Goal: Task Accomplishment & Management: Use online tool/utility

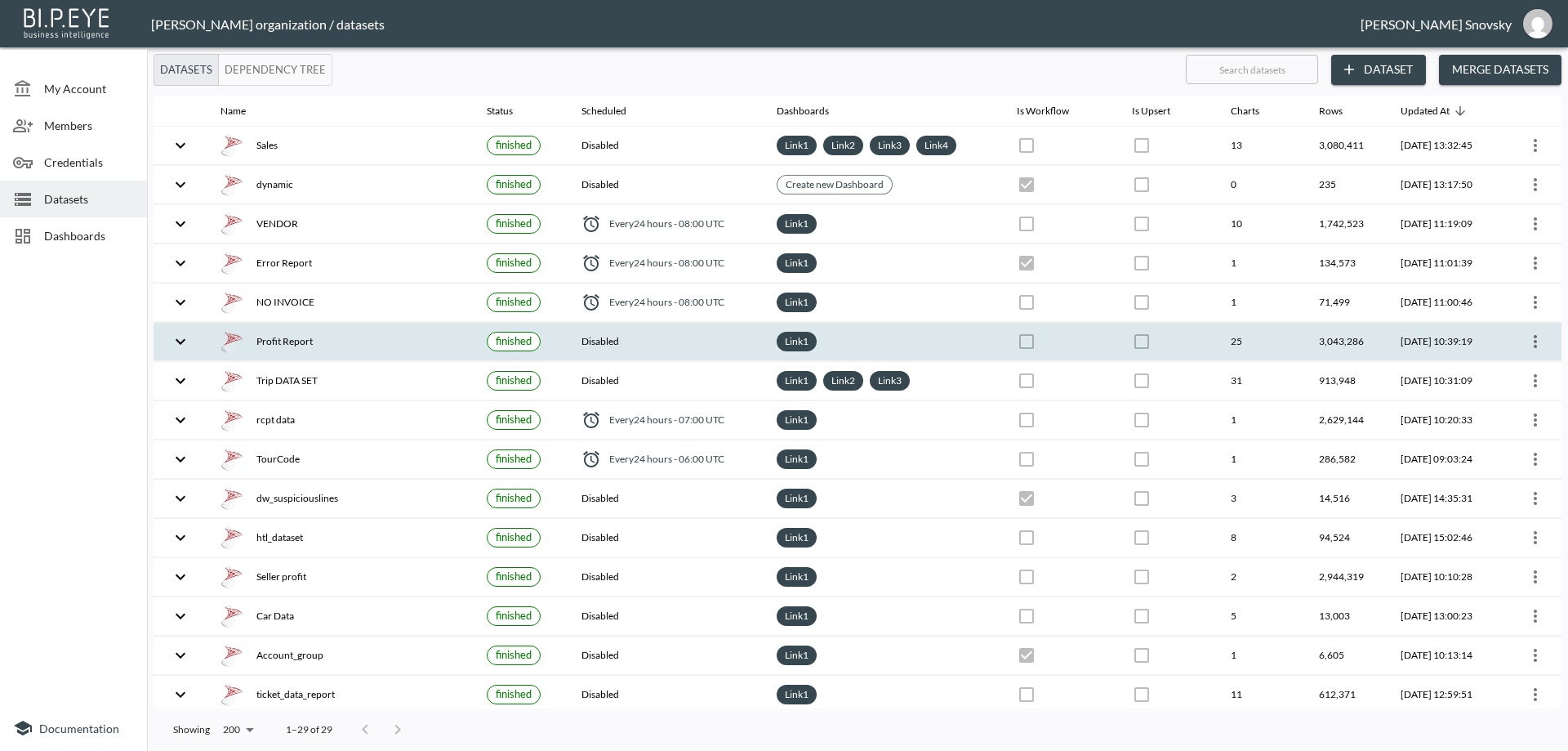
click at [349, 335] on div "Profit Report" at bounding box center [341, 341] width 240 height 23
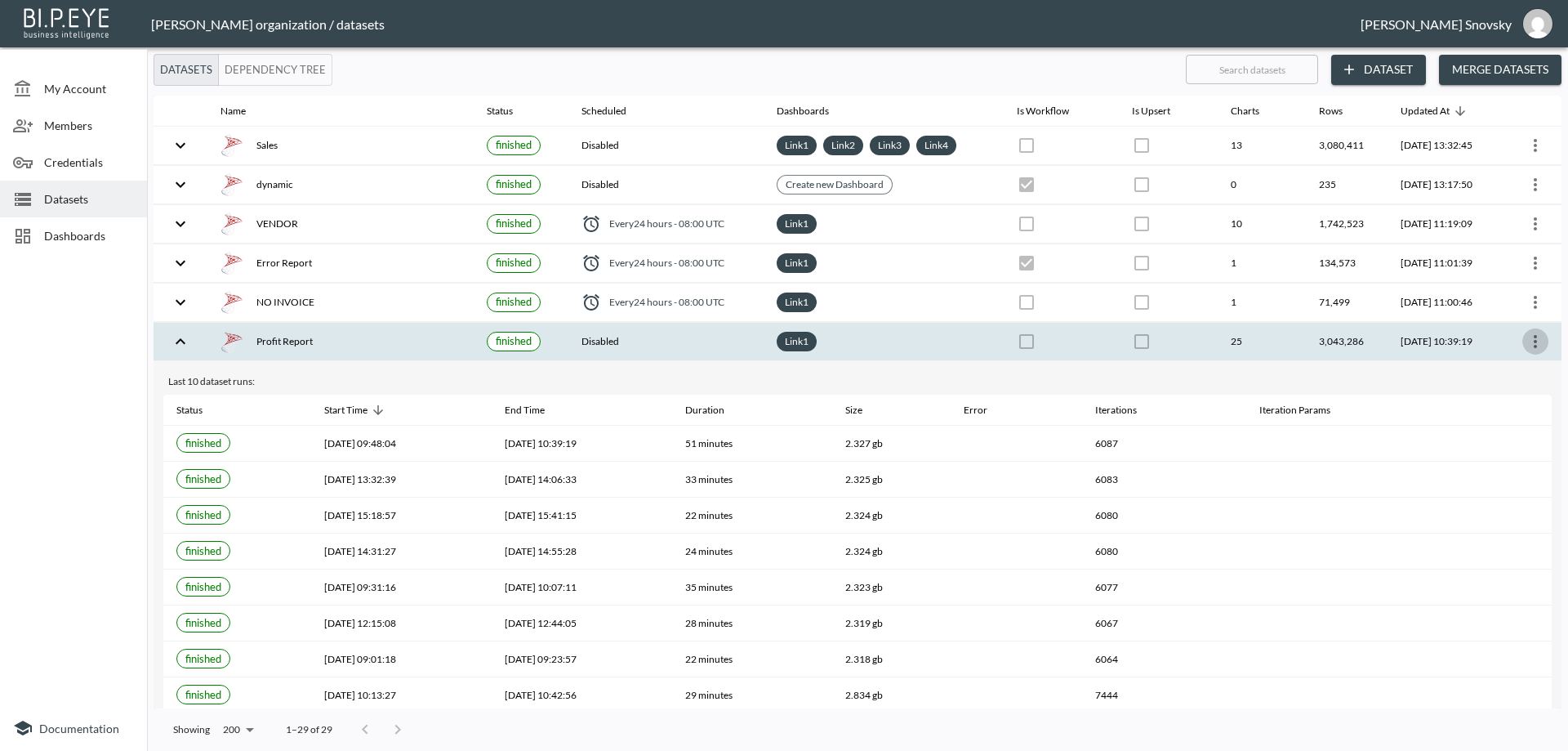
click at [1528, 342] on icon "more" at bounding box center [1535, 341] width 20 height 20
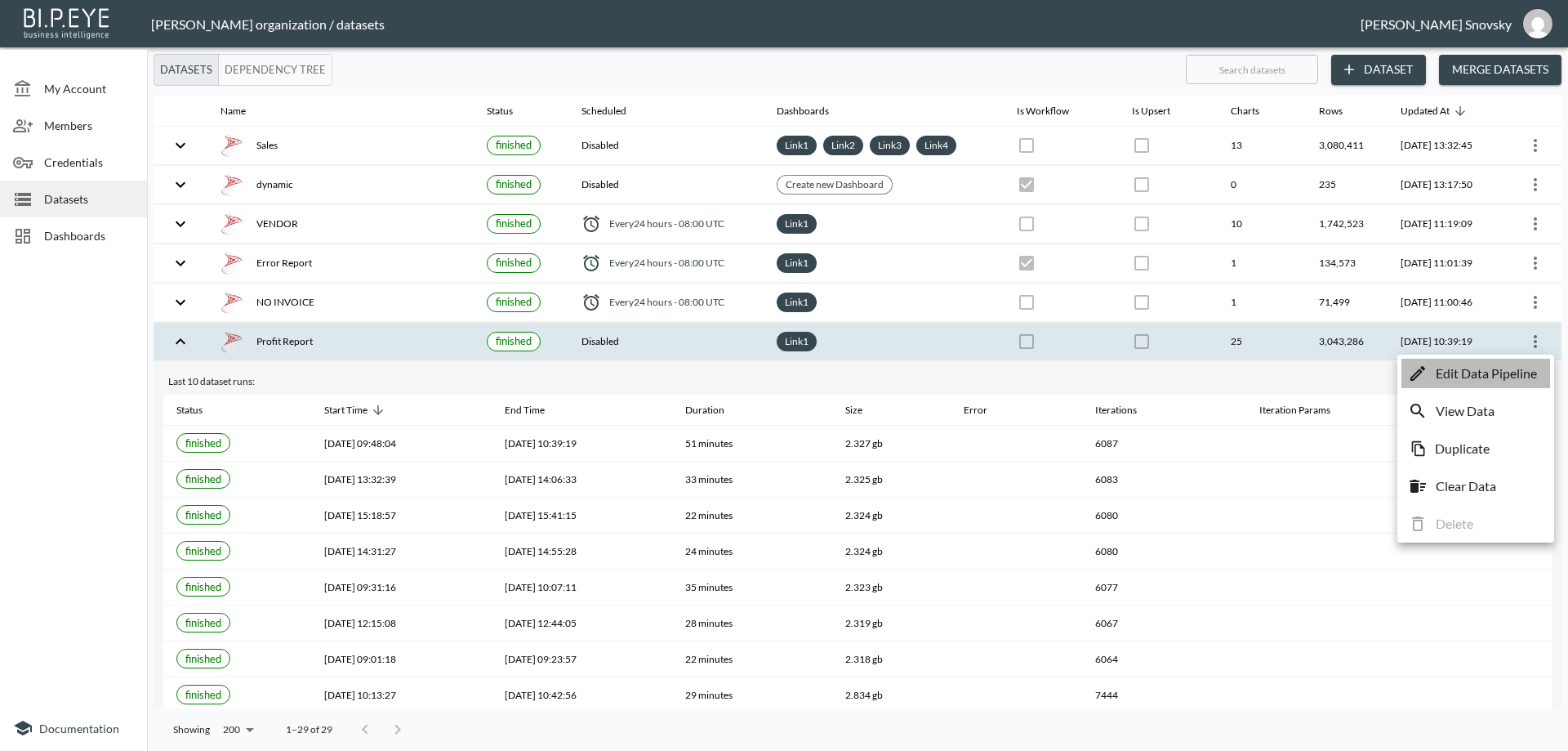
click at [1513, 368] on p "Edit Data Pipeline" at bounding box center [1486, 373] width 101 height 20
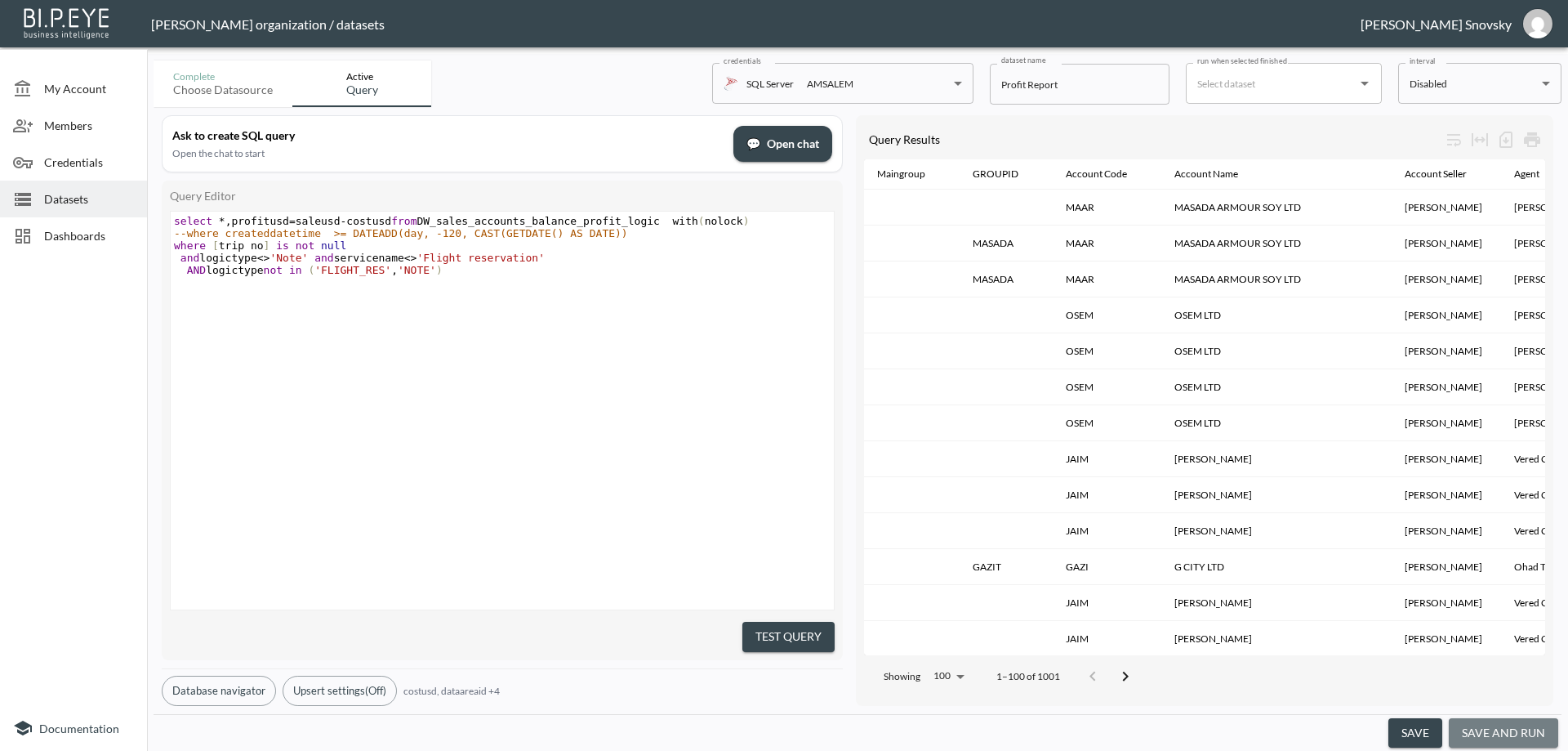
click at [1514, 731] on button "save and run" at bounding box center [1503, 733] width 110 height 31
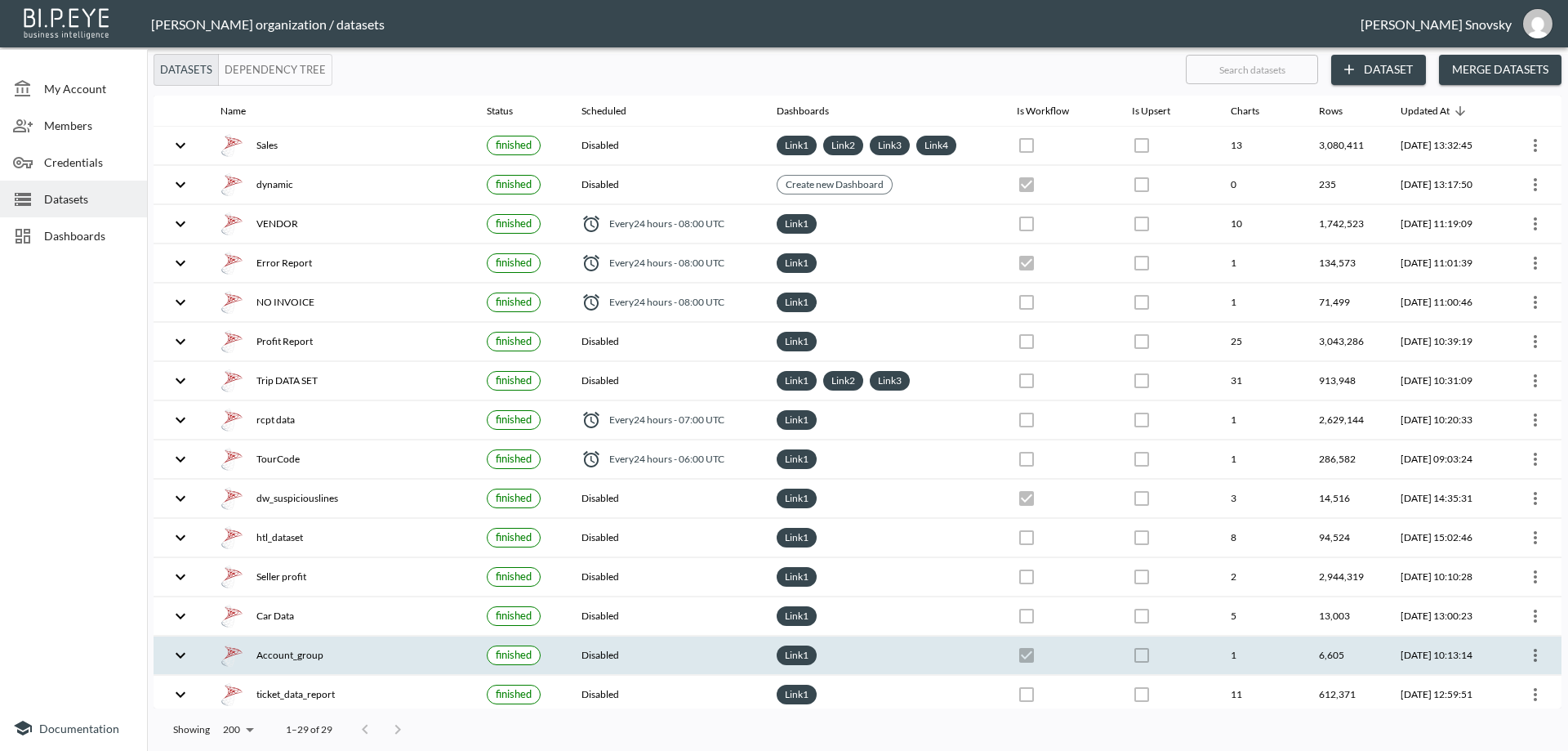
checkbox input "false"
checkbox input "true"
checkbox input "false"
checkbox input "true"
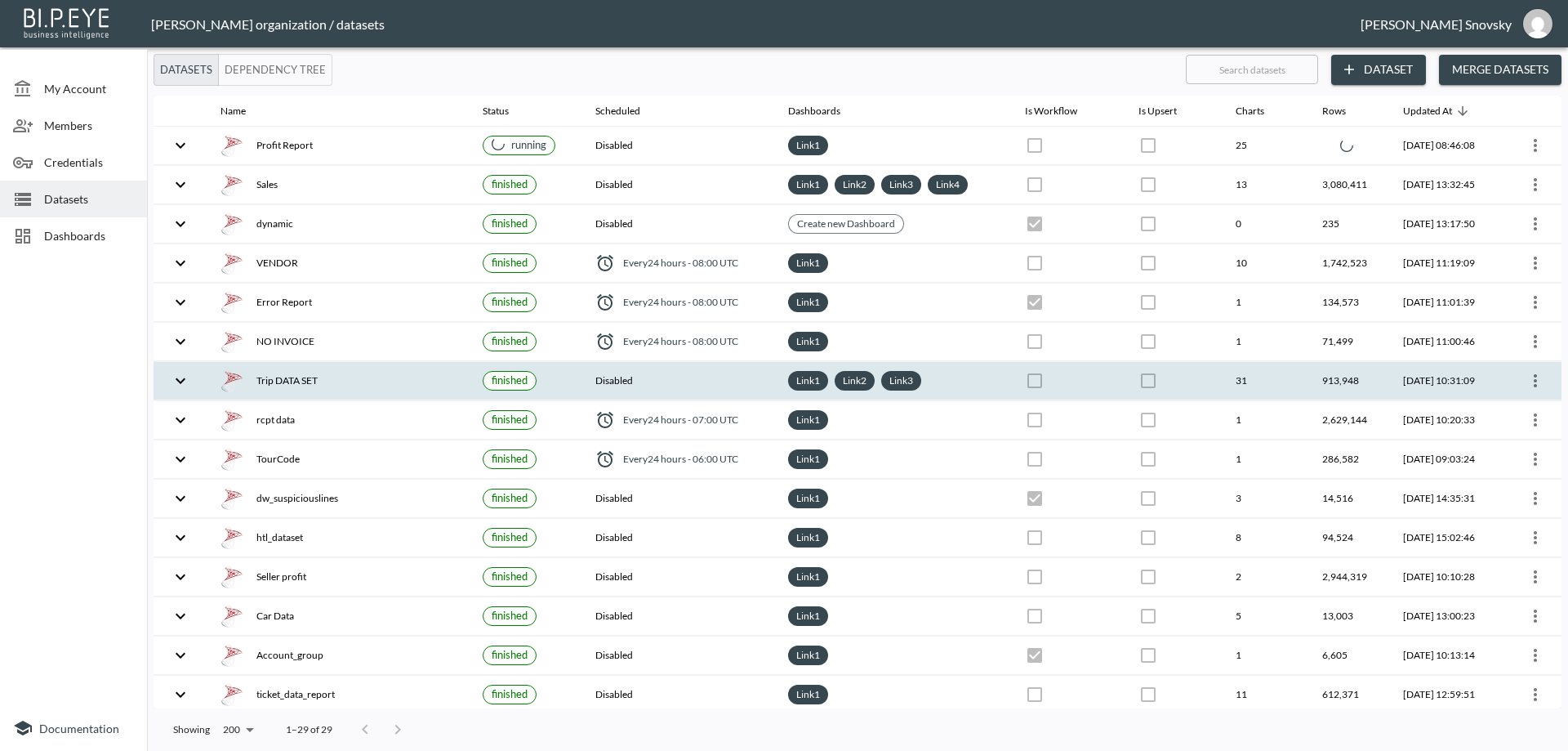
click at [315, 380] on div "Trip DATA SET" at bounding box center [339, 381] width 236 height 23
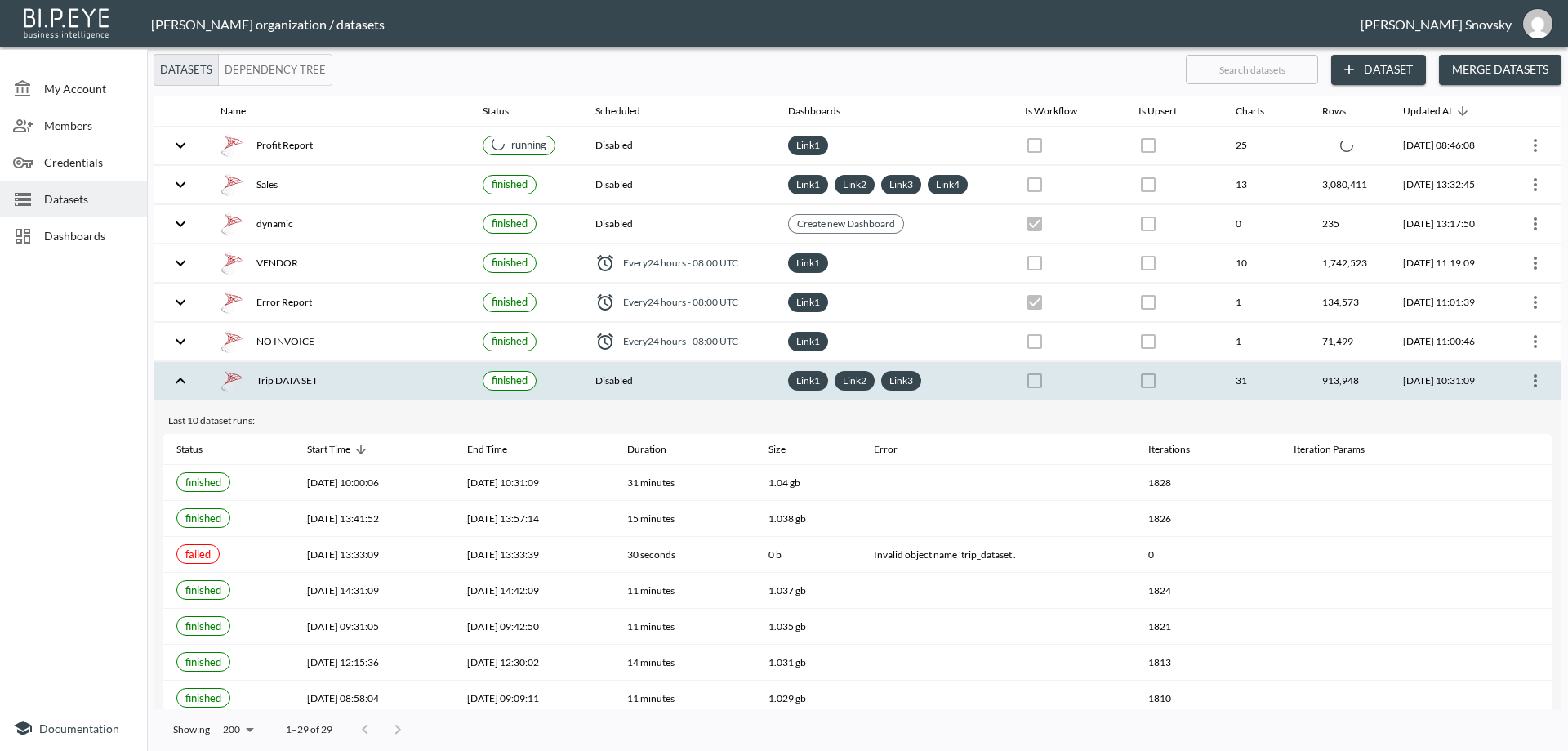
click at [1542, 383] on button "more" at bounding box center [1535, 381] width 26 height 26
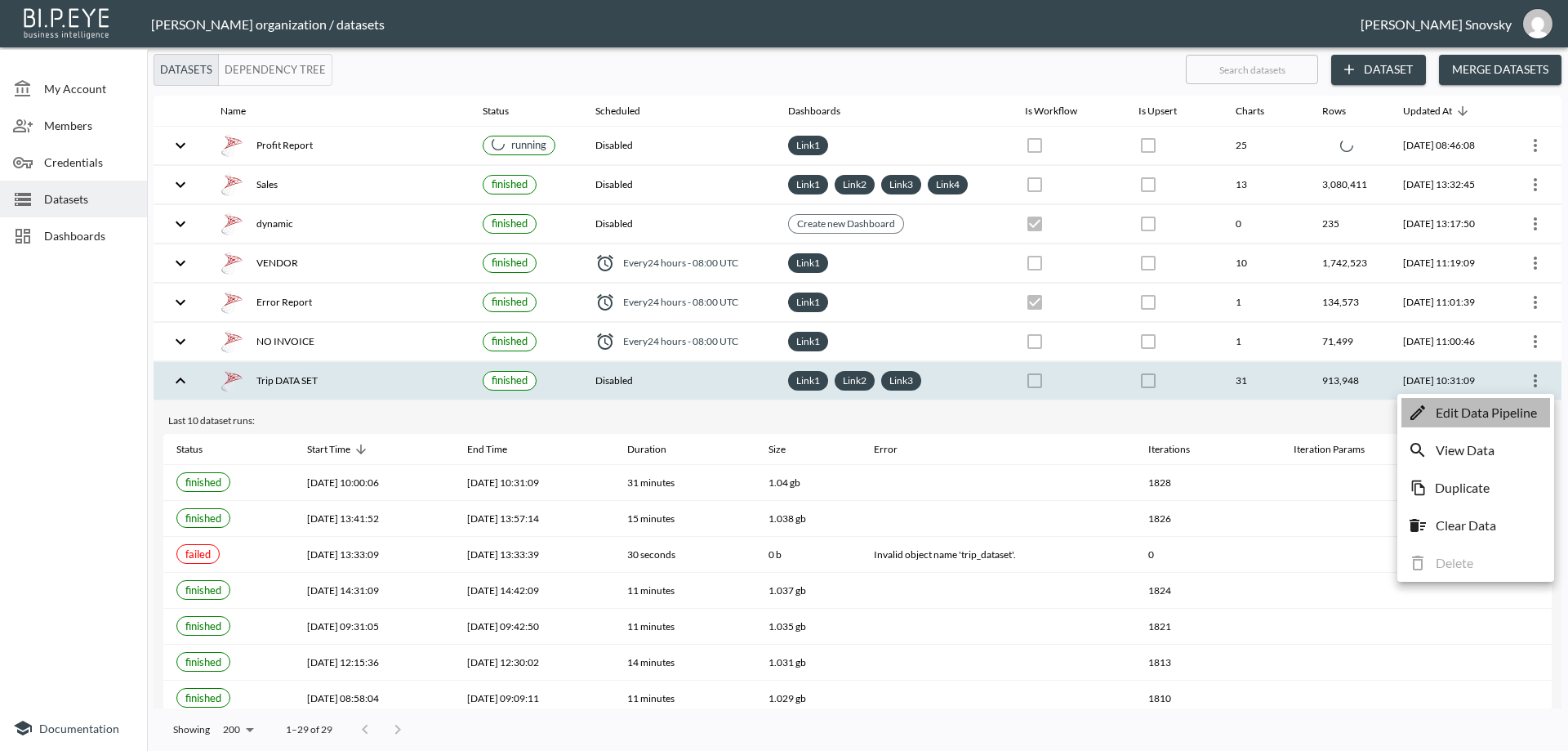
click at [1531, 414] on p "Edit Data Pipeline" at bounding box center [1486, 412] width 101 height 20
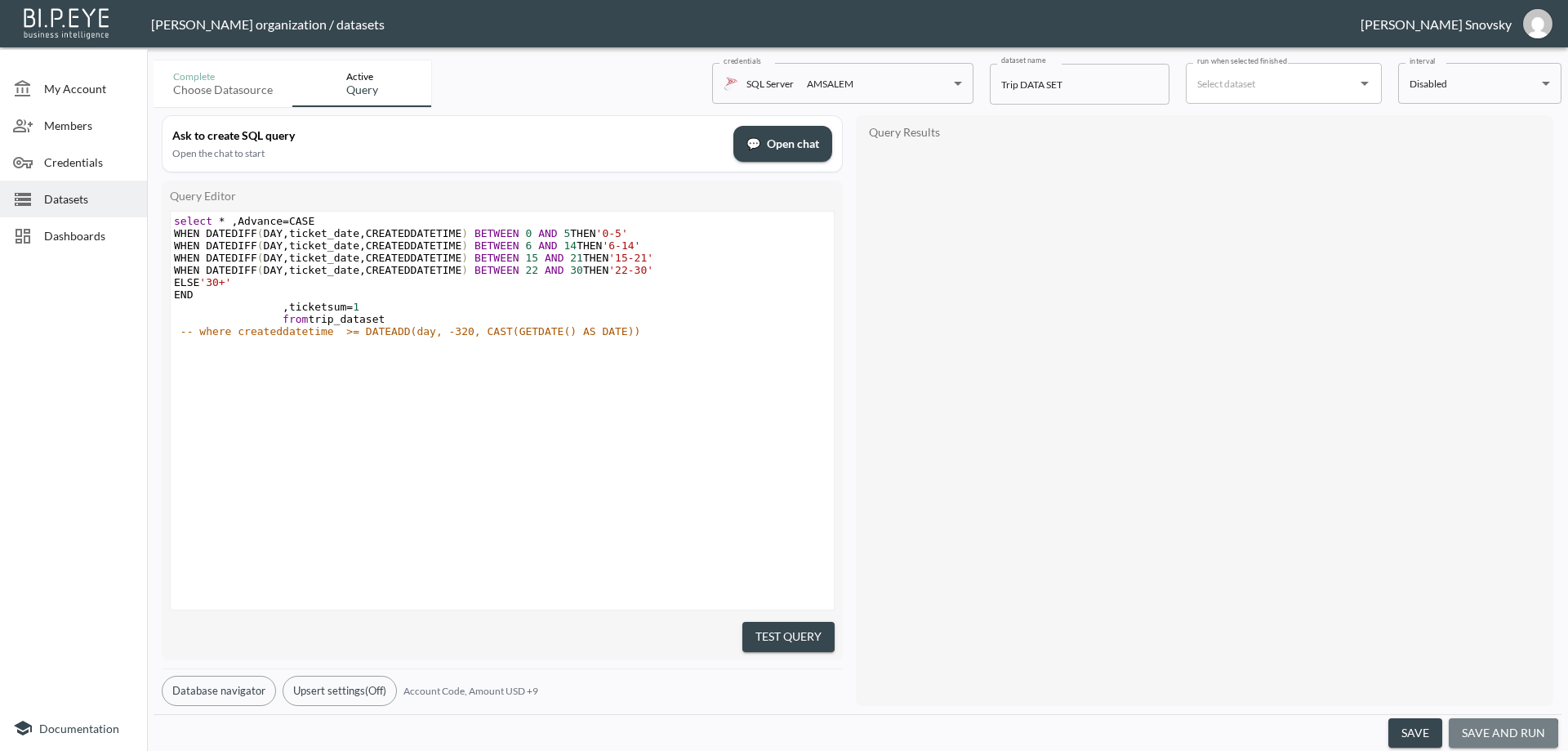
click at [1499, 732] on button "save and run" at bounding box center [1503, 733] width 110 height 31
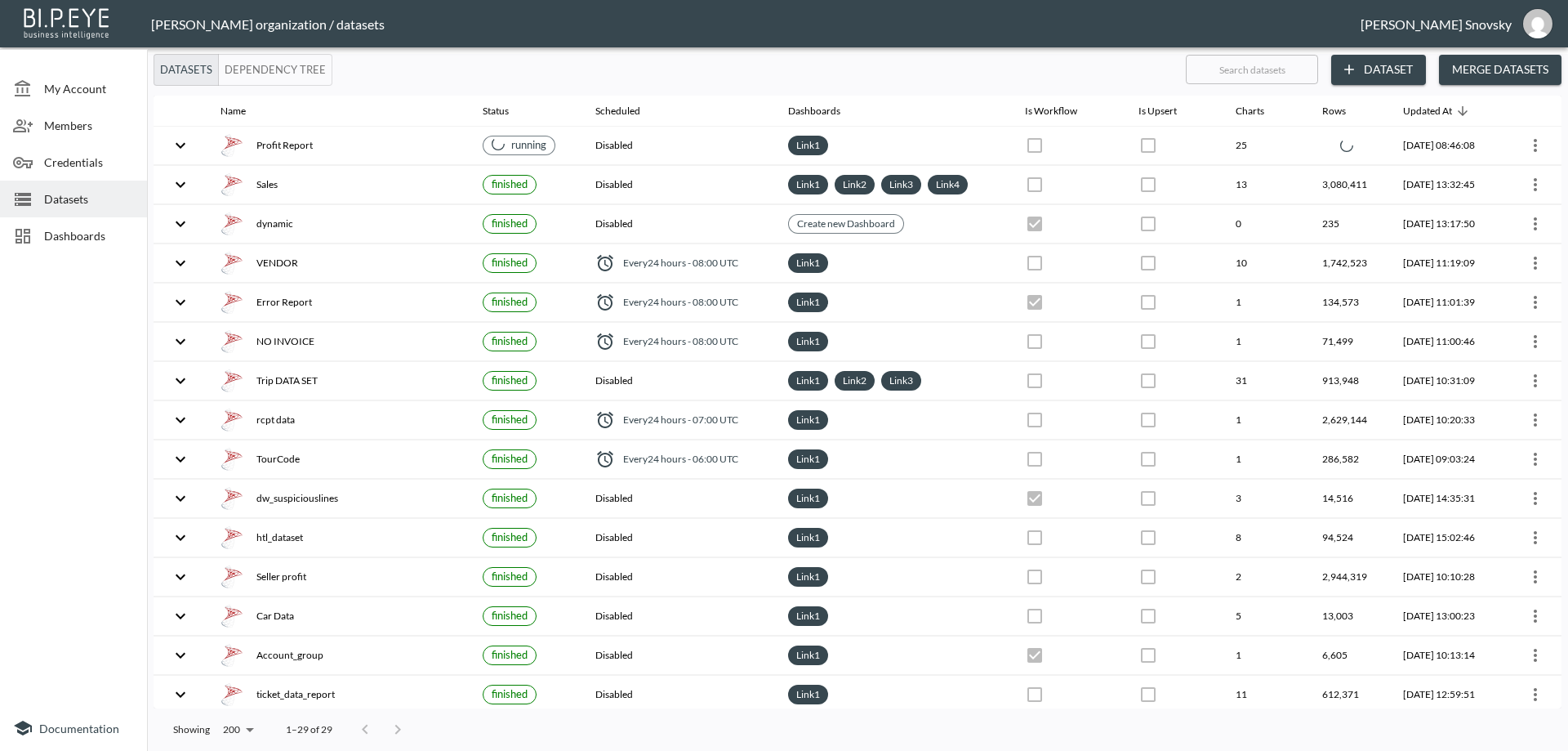
checkbox input "false"
checkbox input "true"
checkbox input "false"
checkbox input "true"
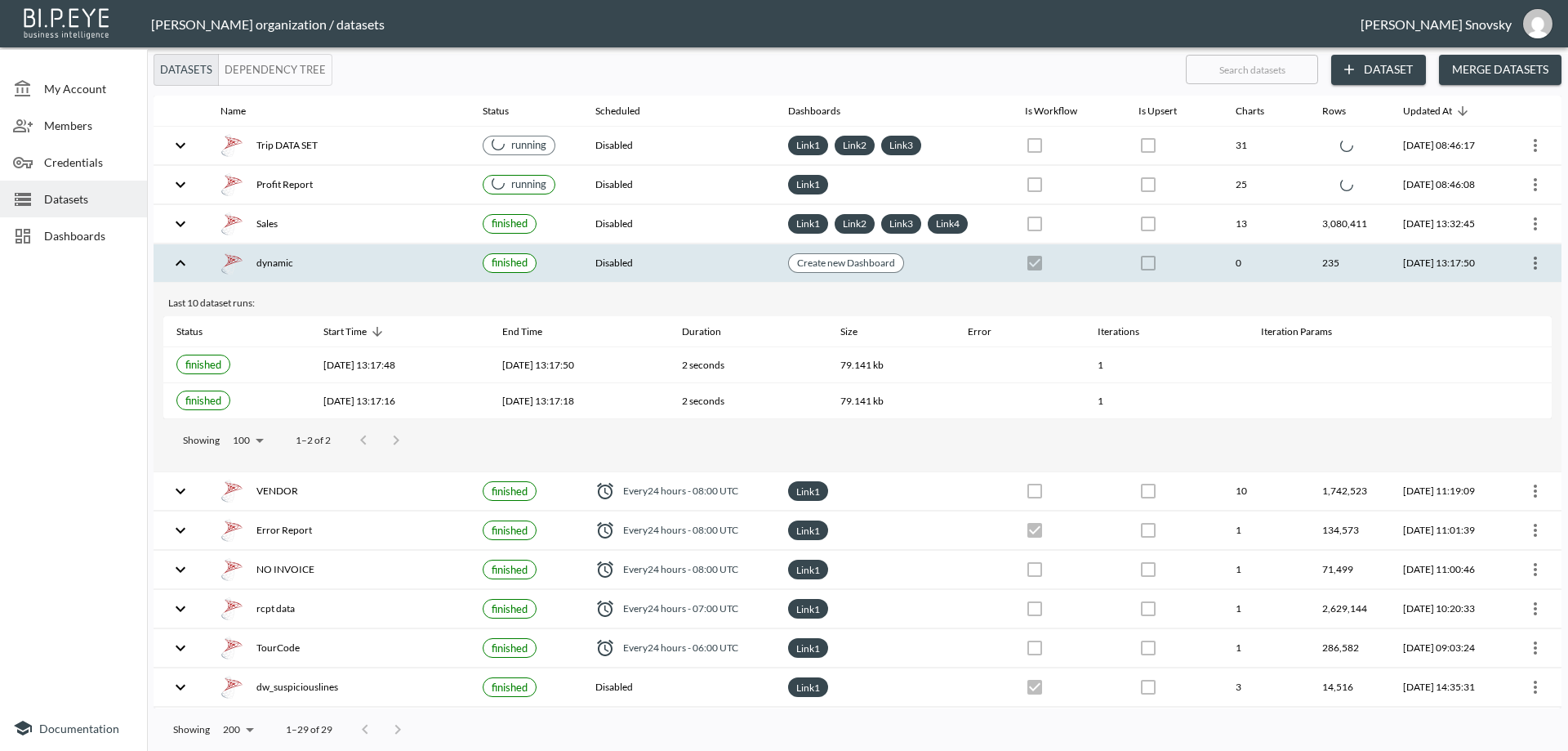
click at [1534, 263] on icon "more" at bounding box center [1535, 263] width 20 height 20
click at [1494, 287] on p "Edit Data Pipeline" at bounding box center [1486, 295] width 101 height 20
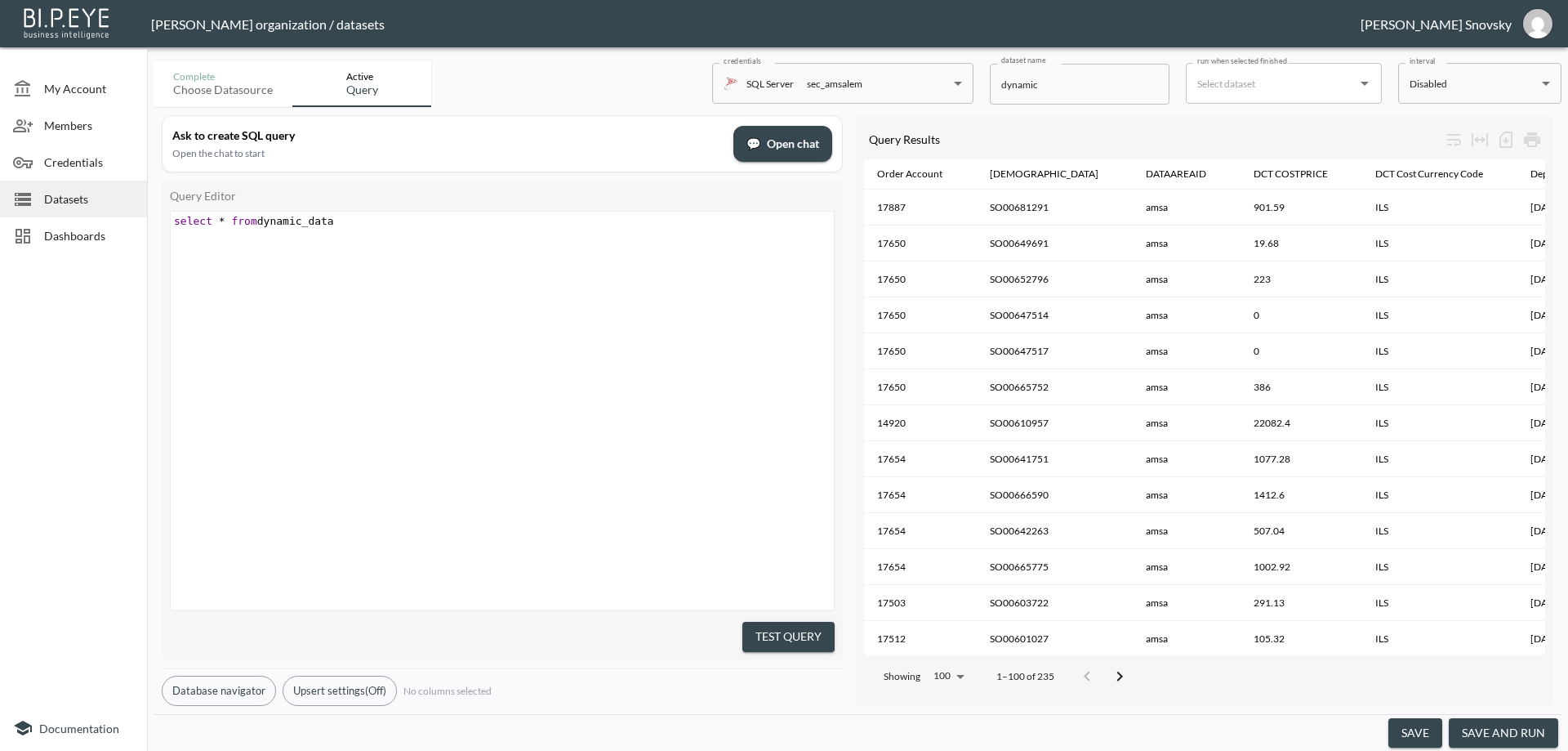
click at [1500, 738] on button "save and run" at bounding box center [1503, 733] width 110 height 31
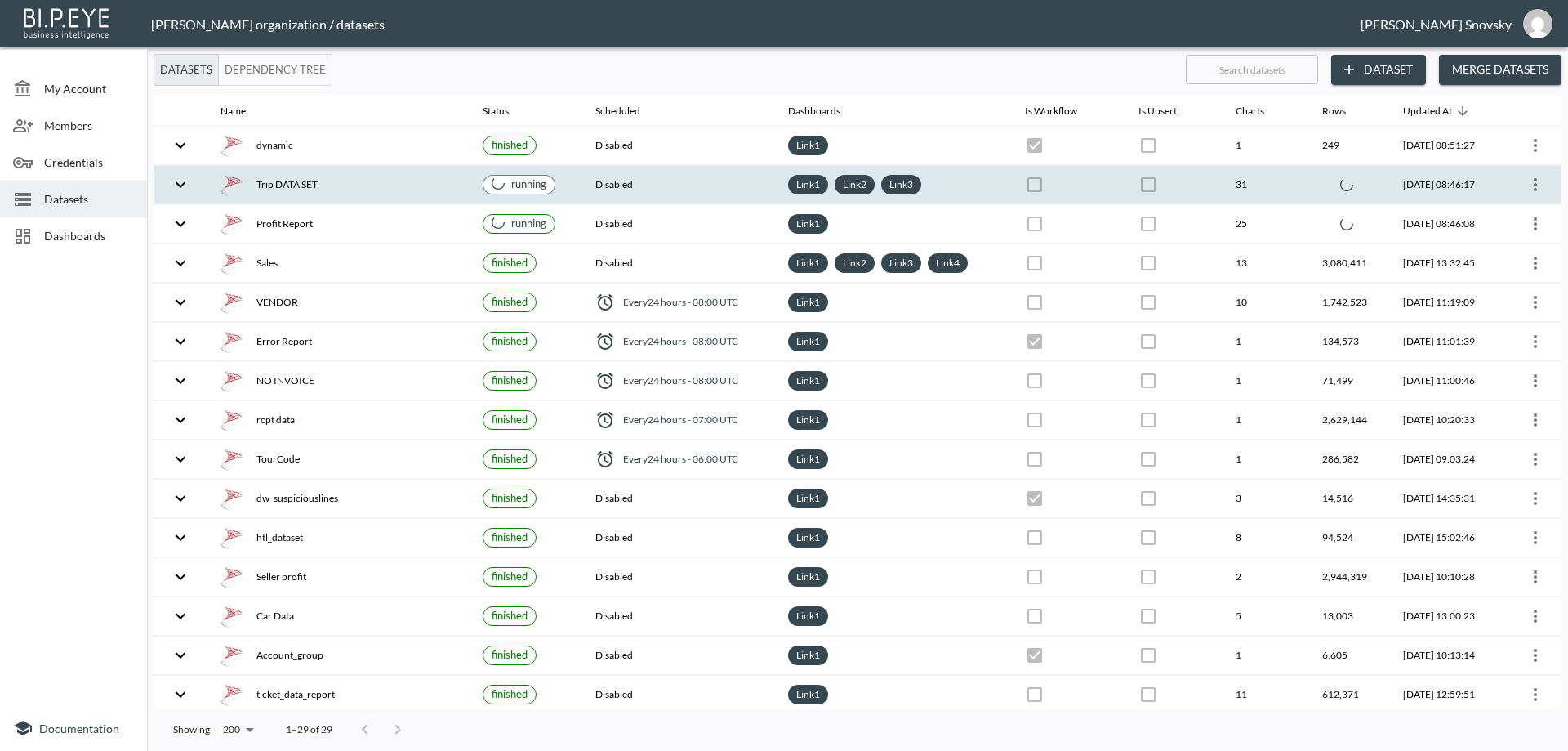
click at [425, 193] on div "Trip DATA SET" at bounding box center [339, 184] width 236 height 23
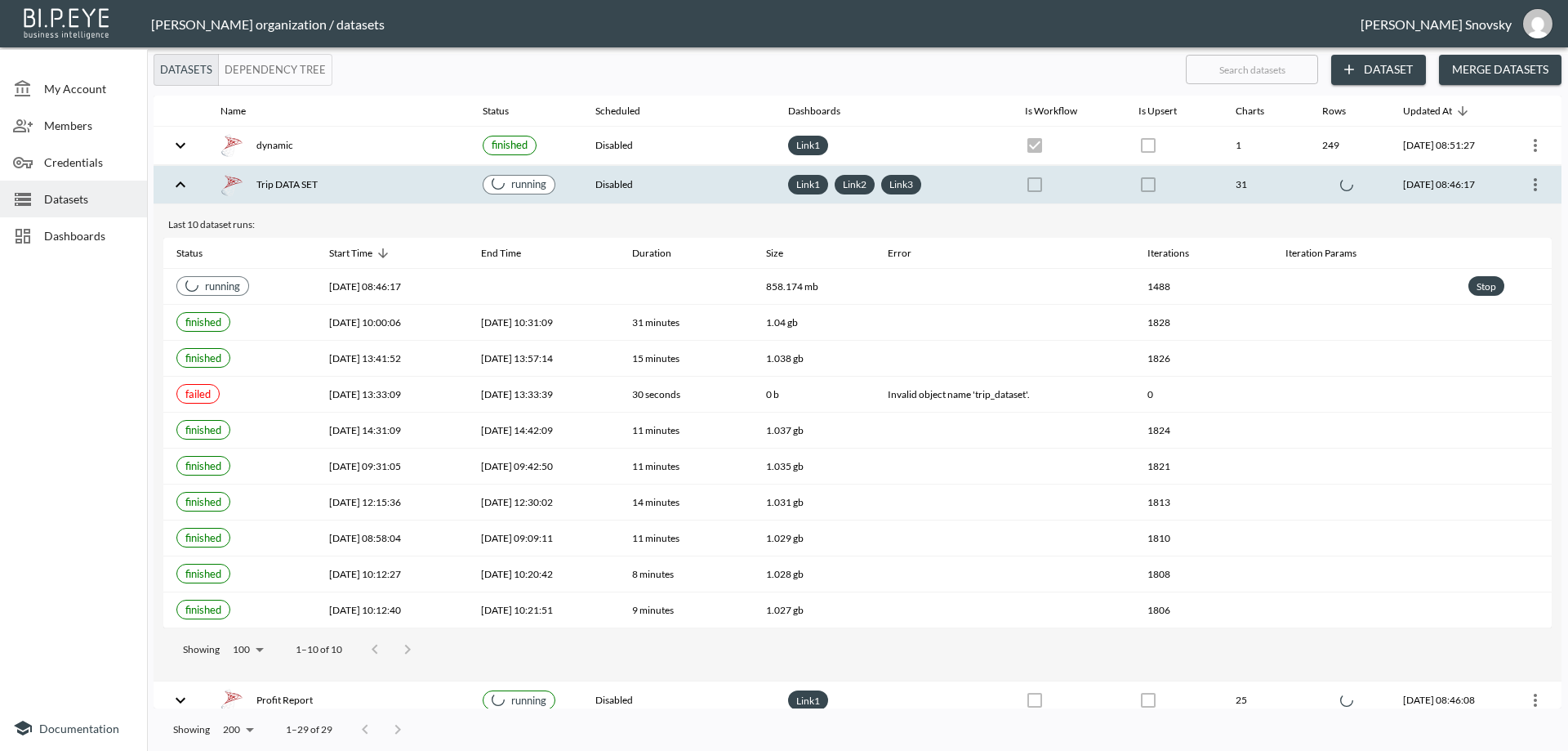
click at [424, 194] on div "Trip DATA SET" at bounding box center [339, 184] width 236 height 23
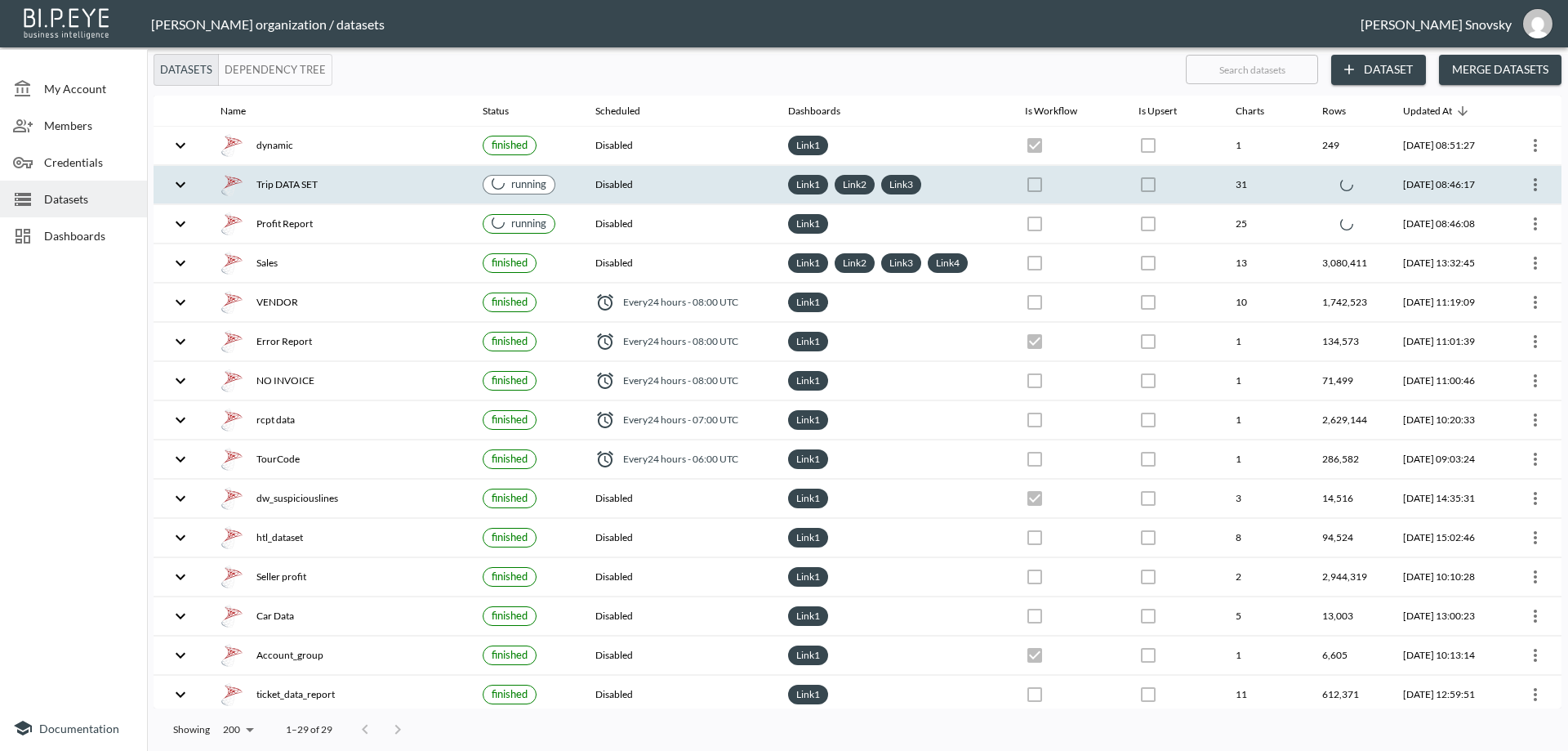
click at [443, 178] on div "Trip DATA SET" at bounding box center [339, 184] width 236 height 23
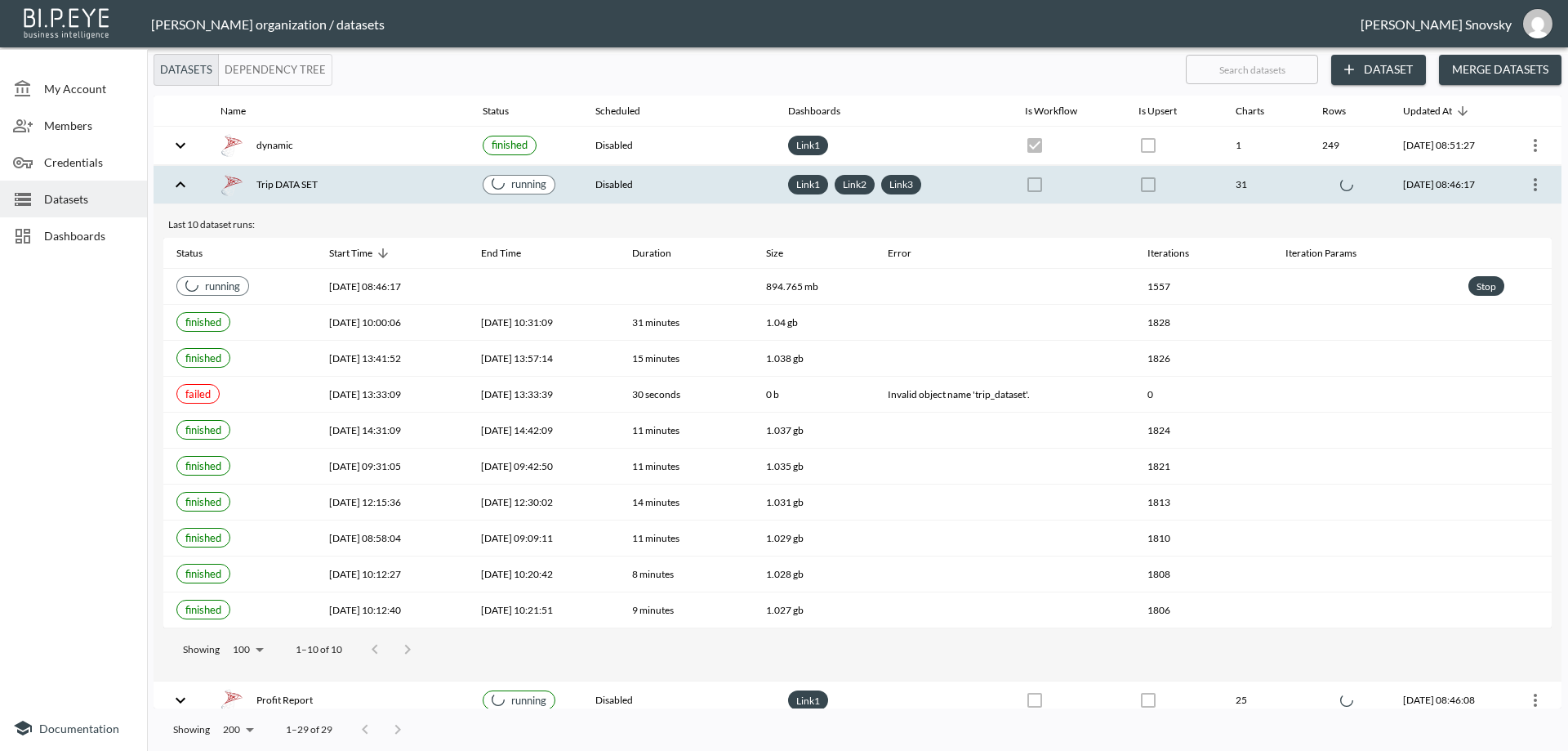
click at [442, 179] on div "Trip DATA SET" at bounding box center [339, 184] width 236 height 23
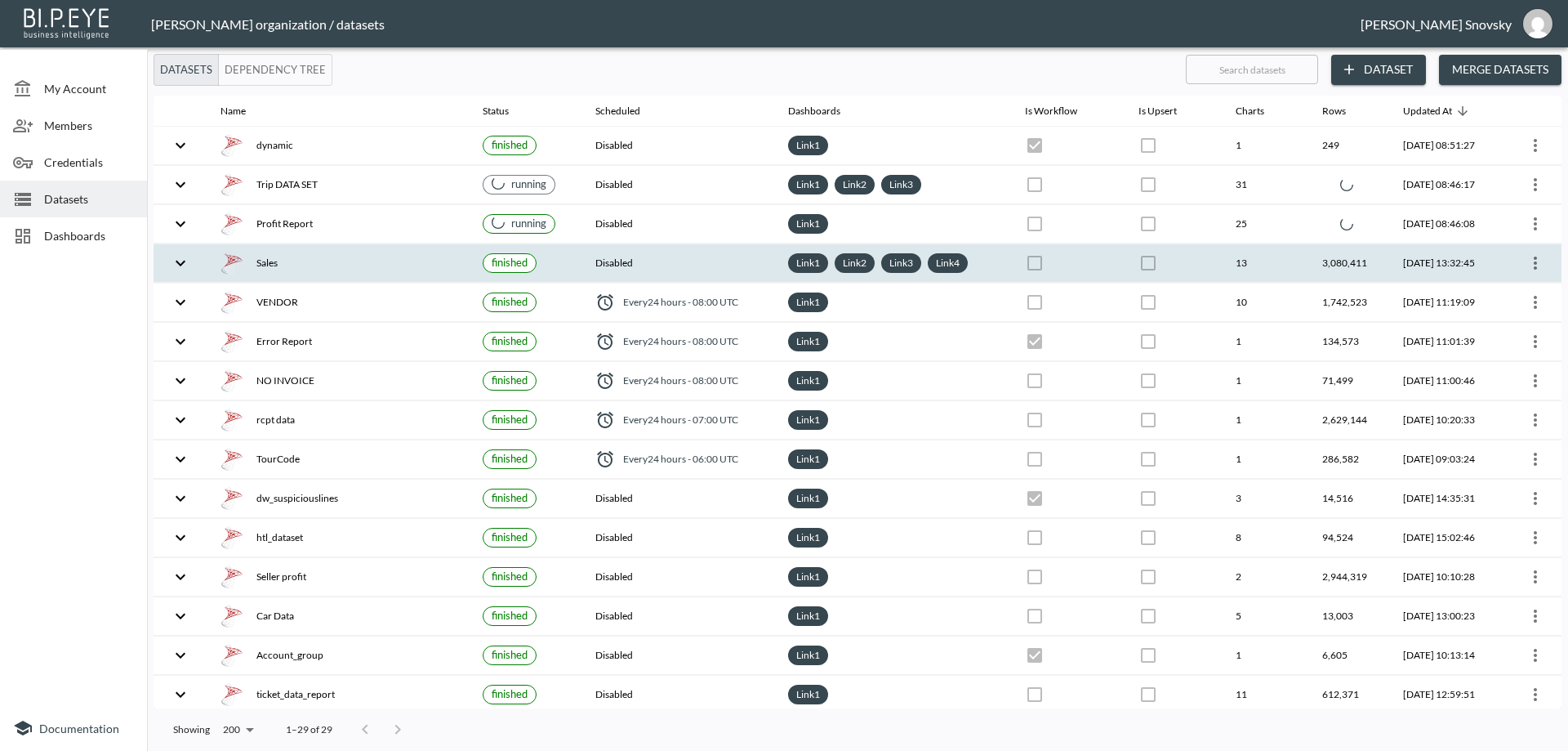
click at [1486, 267] on th "[DATE] 13:32:45" at bounding box center [1446, 263] width 112 height 38
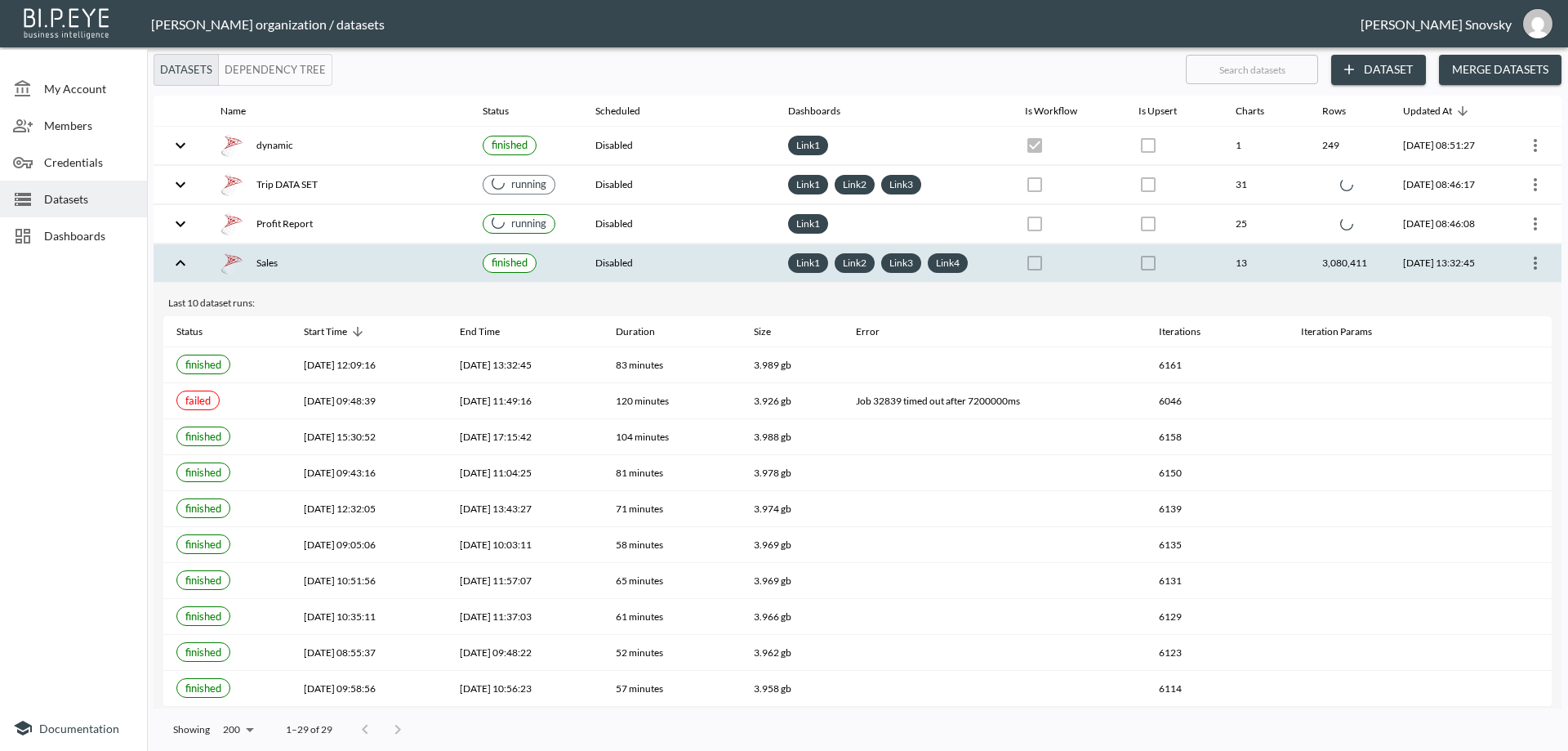
click at [1534, 264] on icon "more" at bounding box center [1536, 263] width 3 height 13
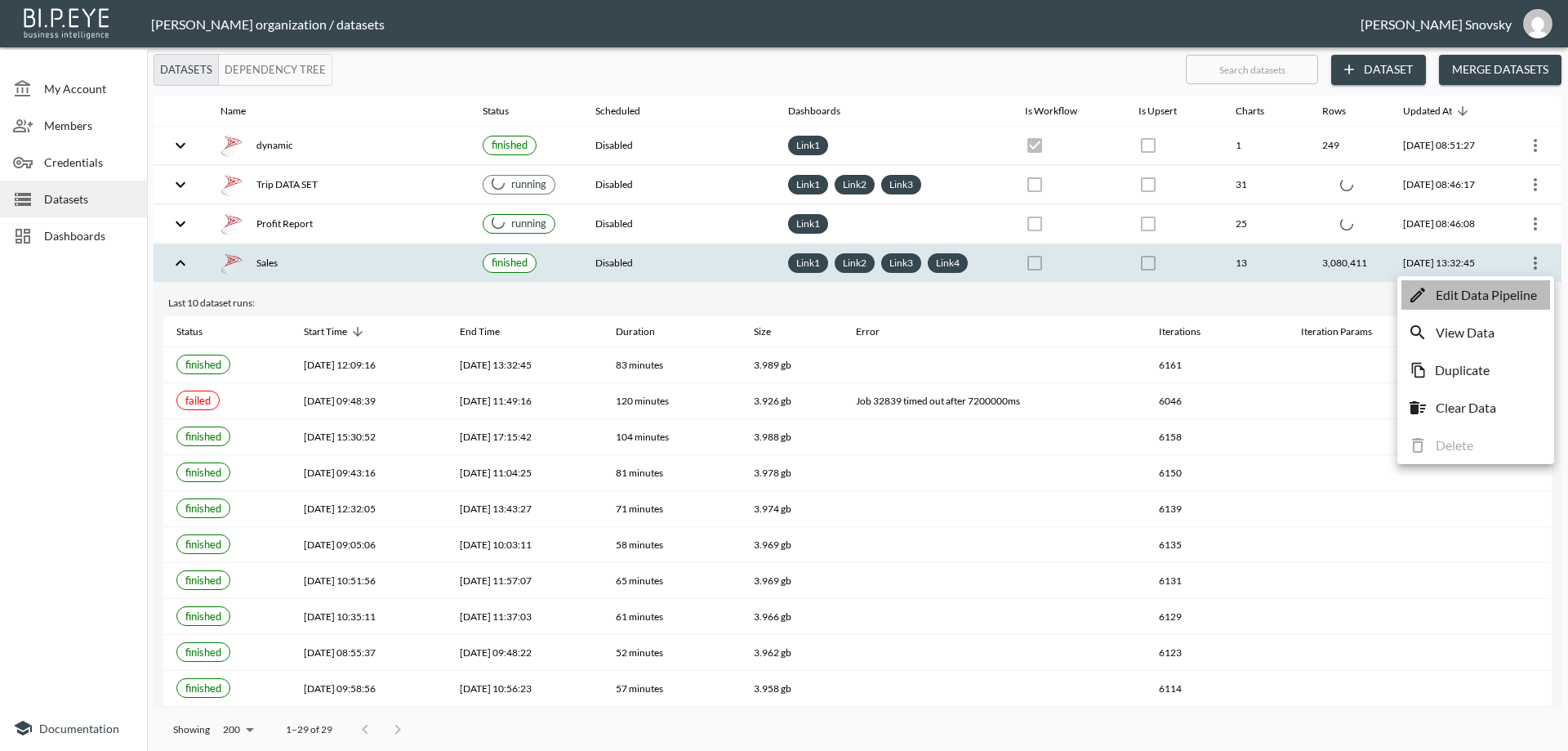
click at [1504, 289] on p "Edit Data Pipeline" at bounding box center [1486, 295] width 101 height 20
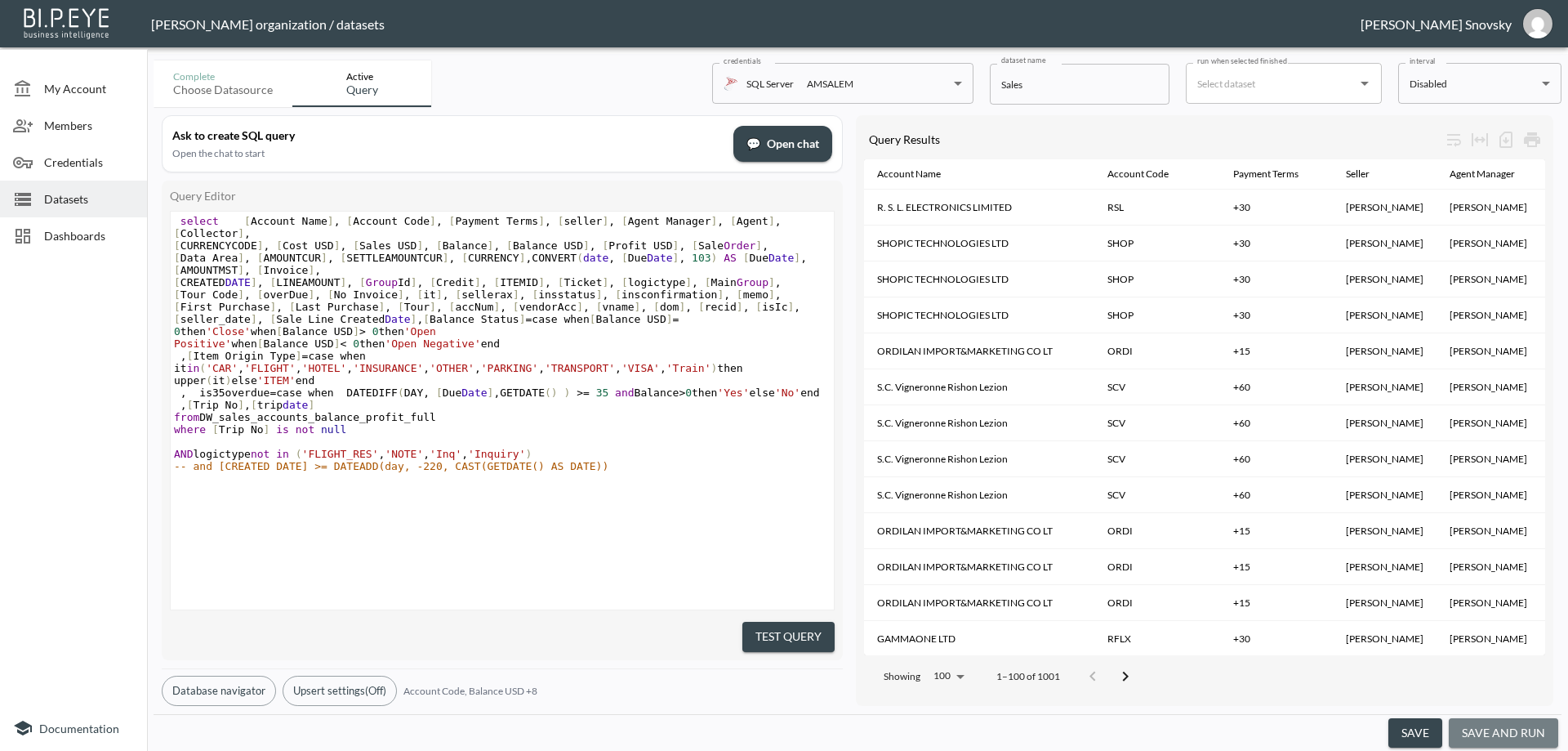
click at [1511, 735] on button "save and run" at bounding box center [1503, 733] width 110 height 31
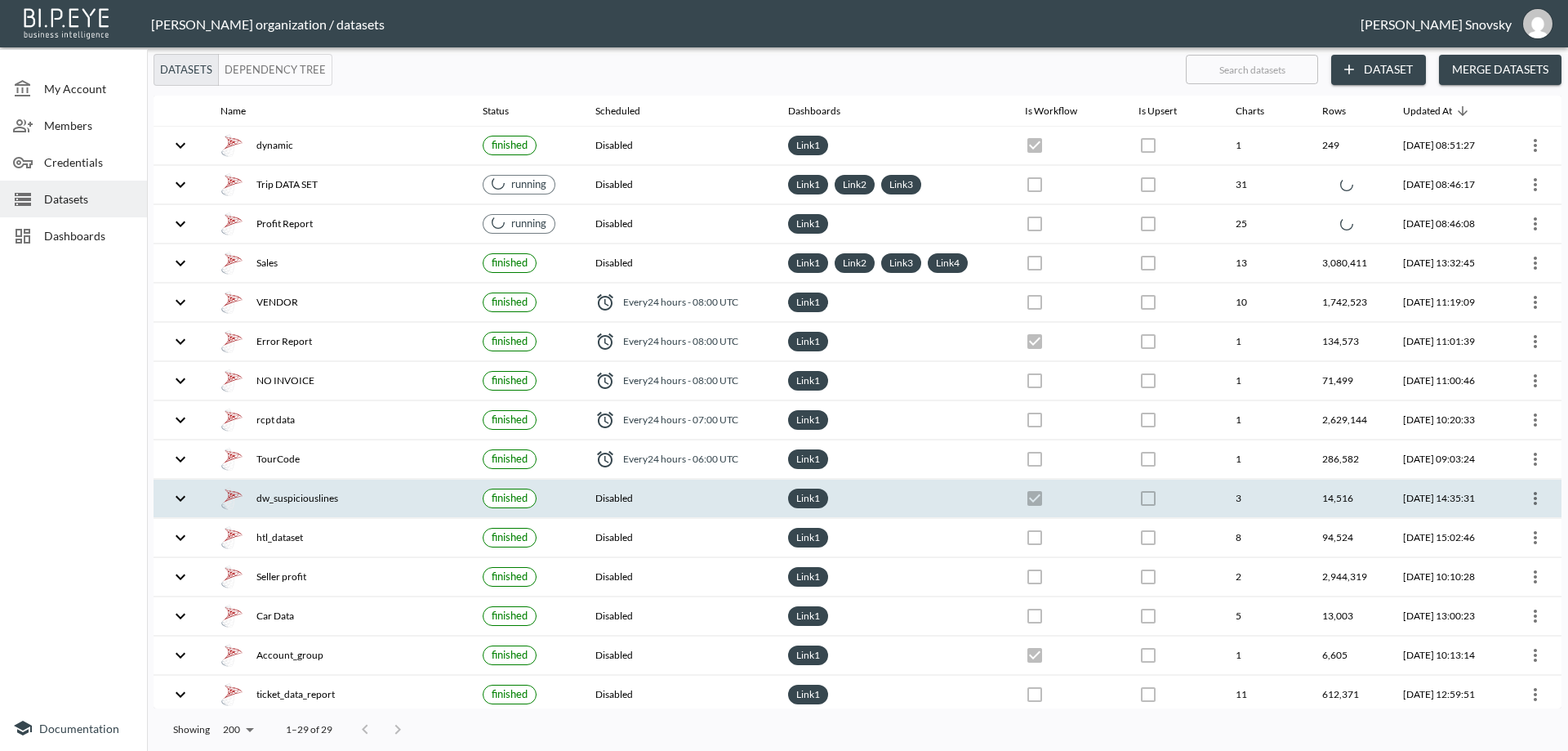
checkbox input "false"
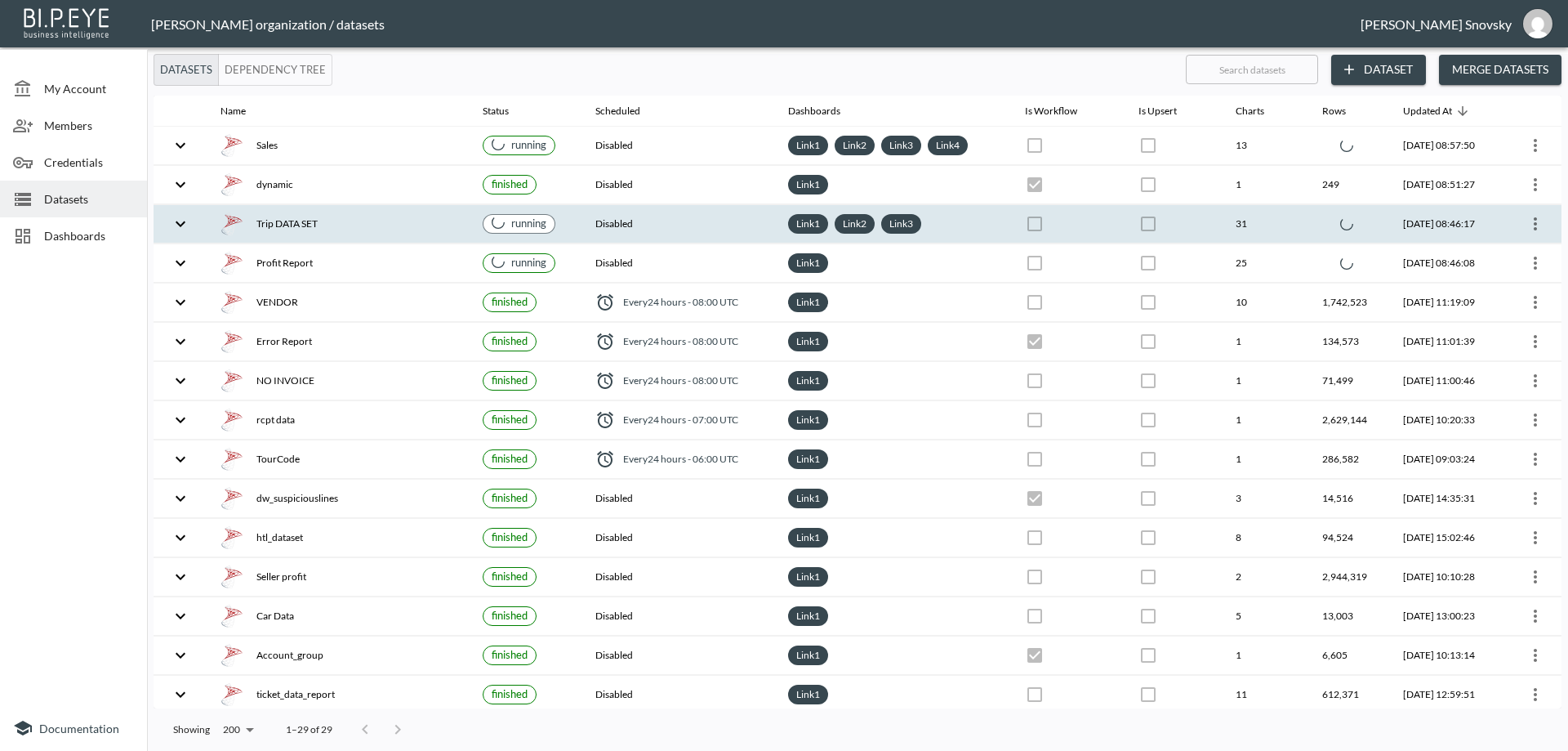
click at [706, 225] on th "Disabled" at bounding box center [678, 223] width 193 height 38
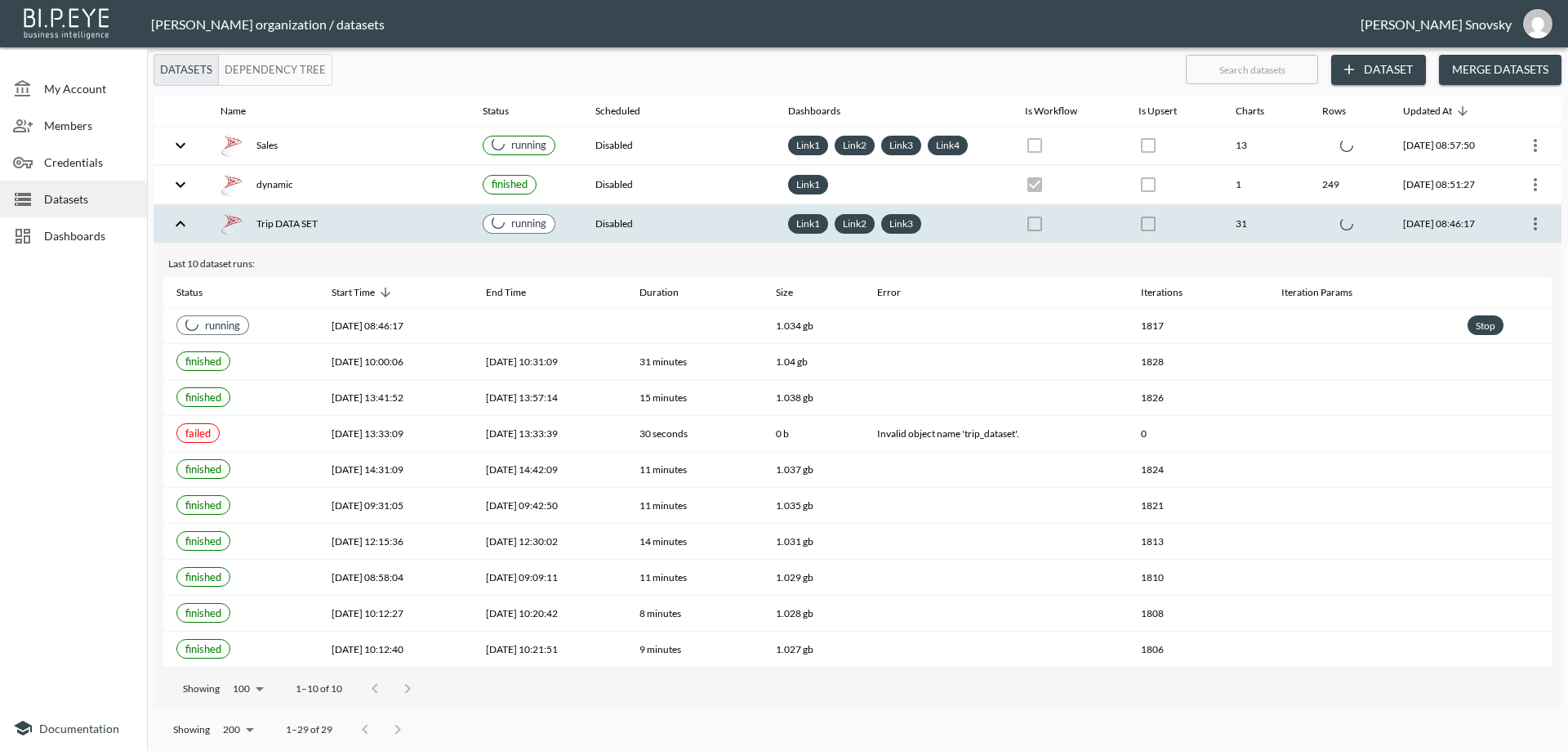
checkbox input "false"
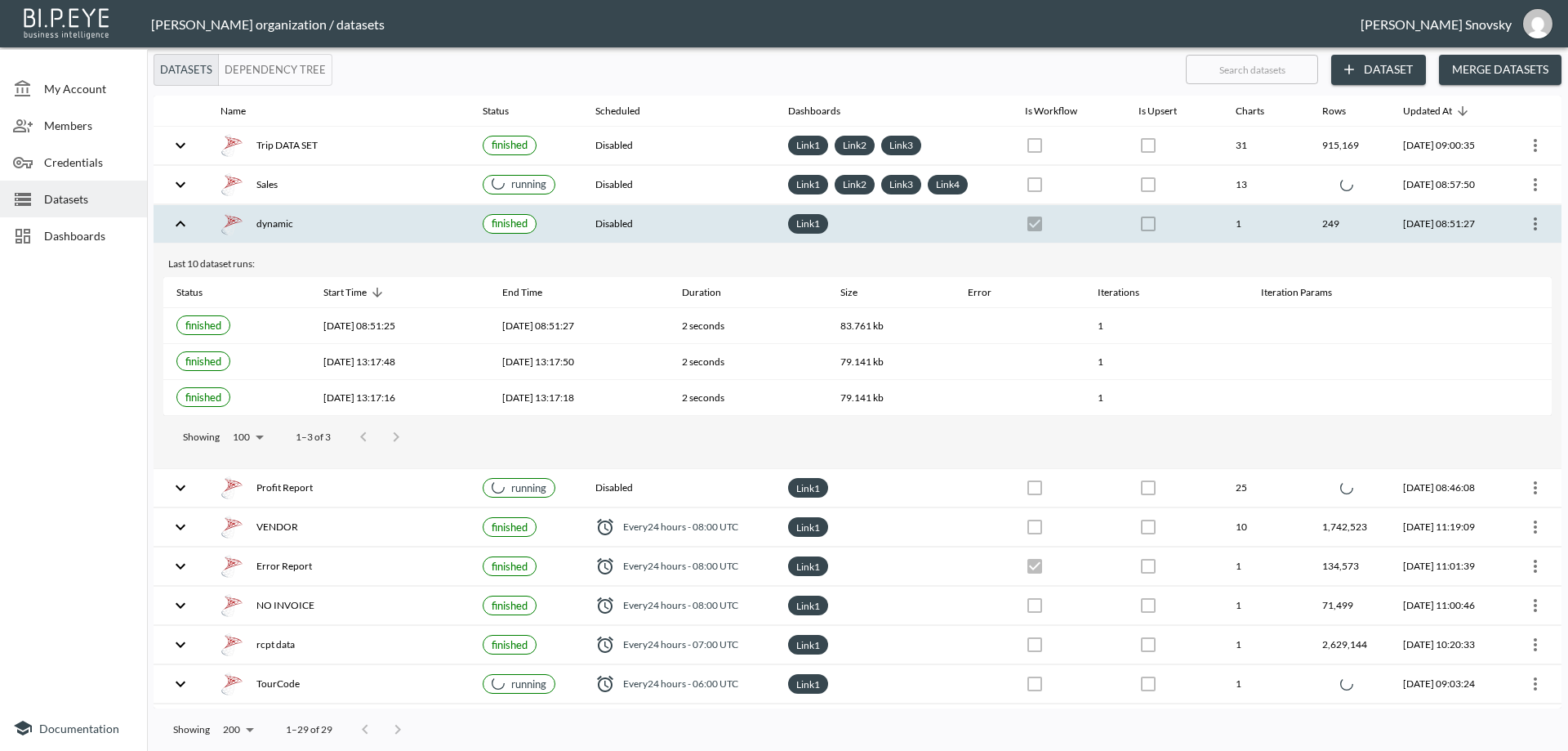
checkbox input "false"
checkbox input "true"
checkbox input "false"
checkbox input "true"
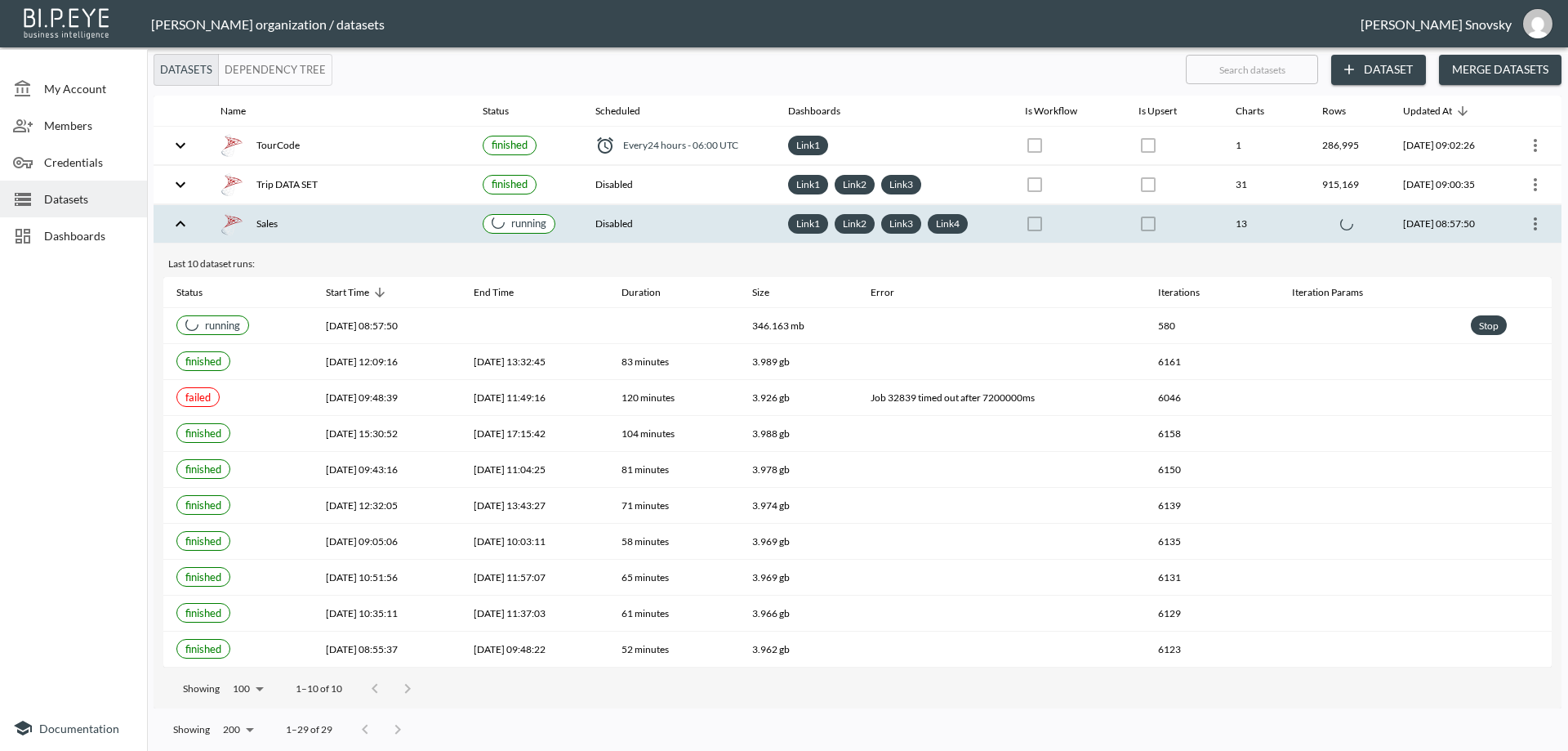
click at [353, 223] on div "Sales" at bounding box center [339, 223] width 236 height 23
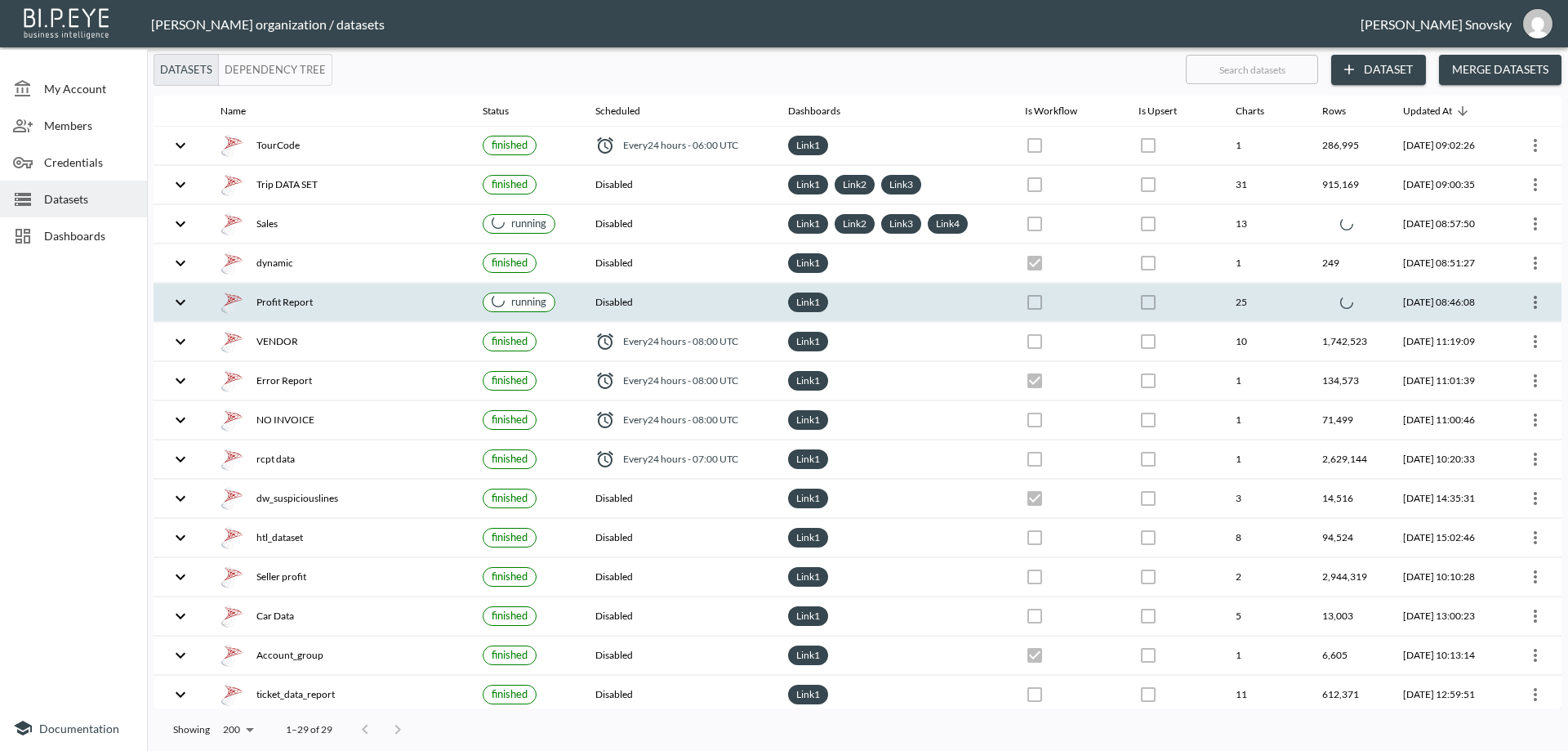
click at [370, 309] on div "Profit Report" at bounding box center [339, 302] width 236 height 23
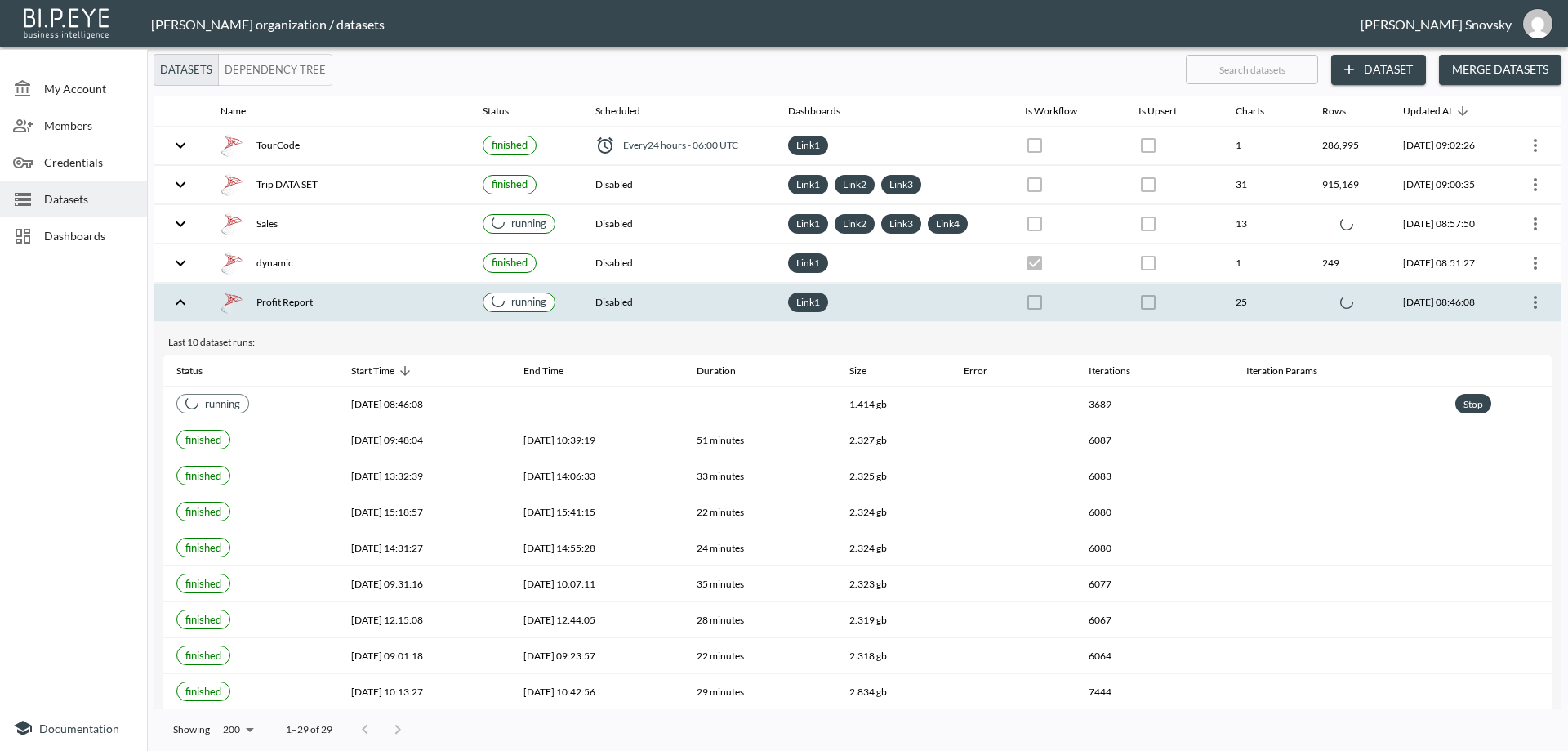
click at [676, 309] on th "Disabled" at bounding box center [678, 302] width 193 height 38
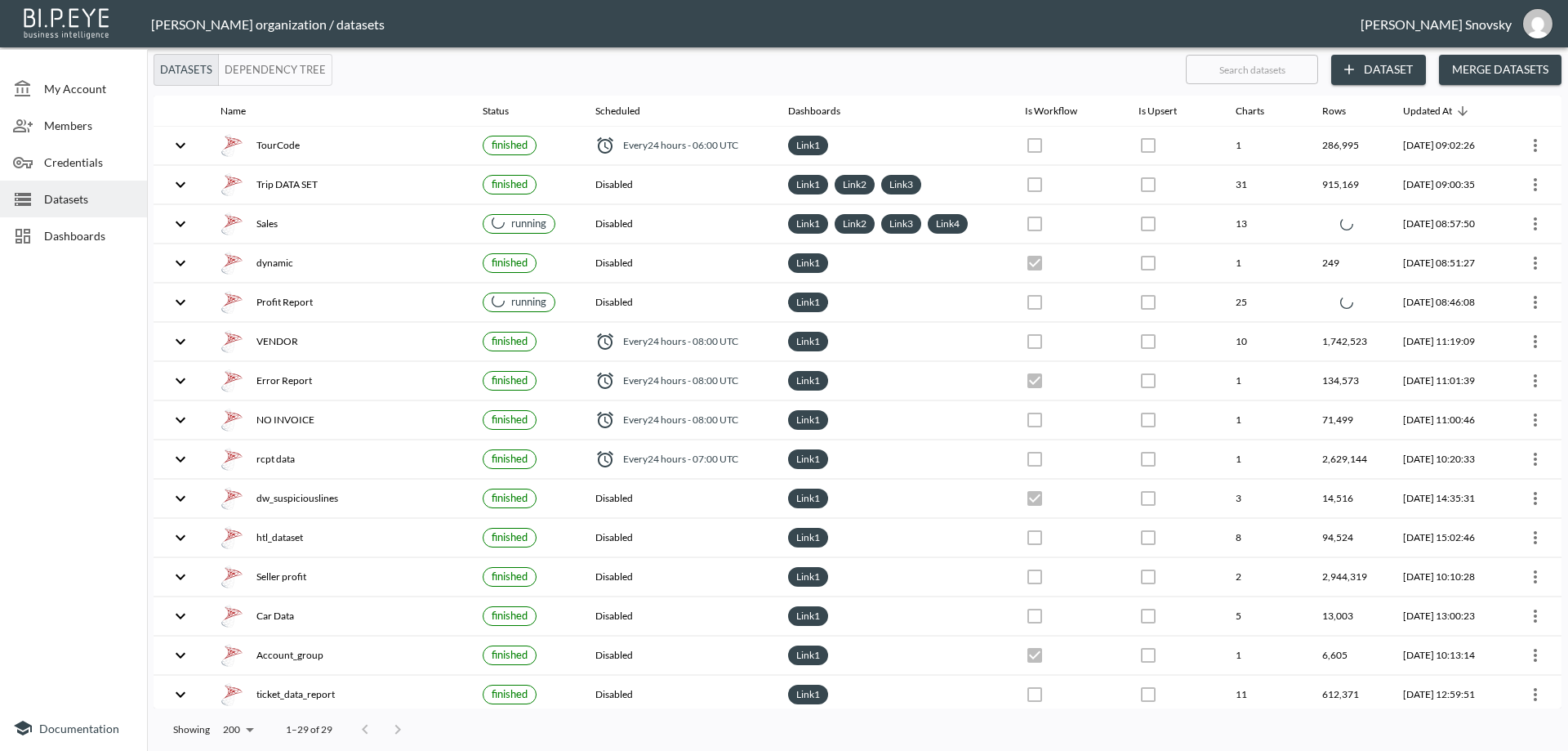
click at [95, 323] on div at bounding box center [73, 483] width 147 height 444
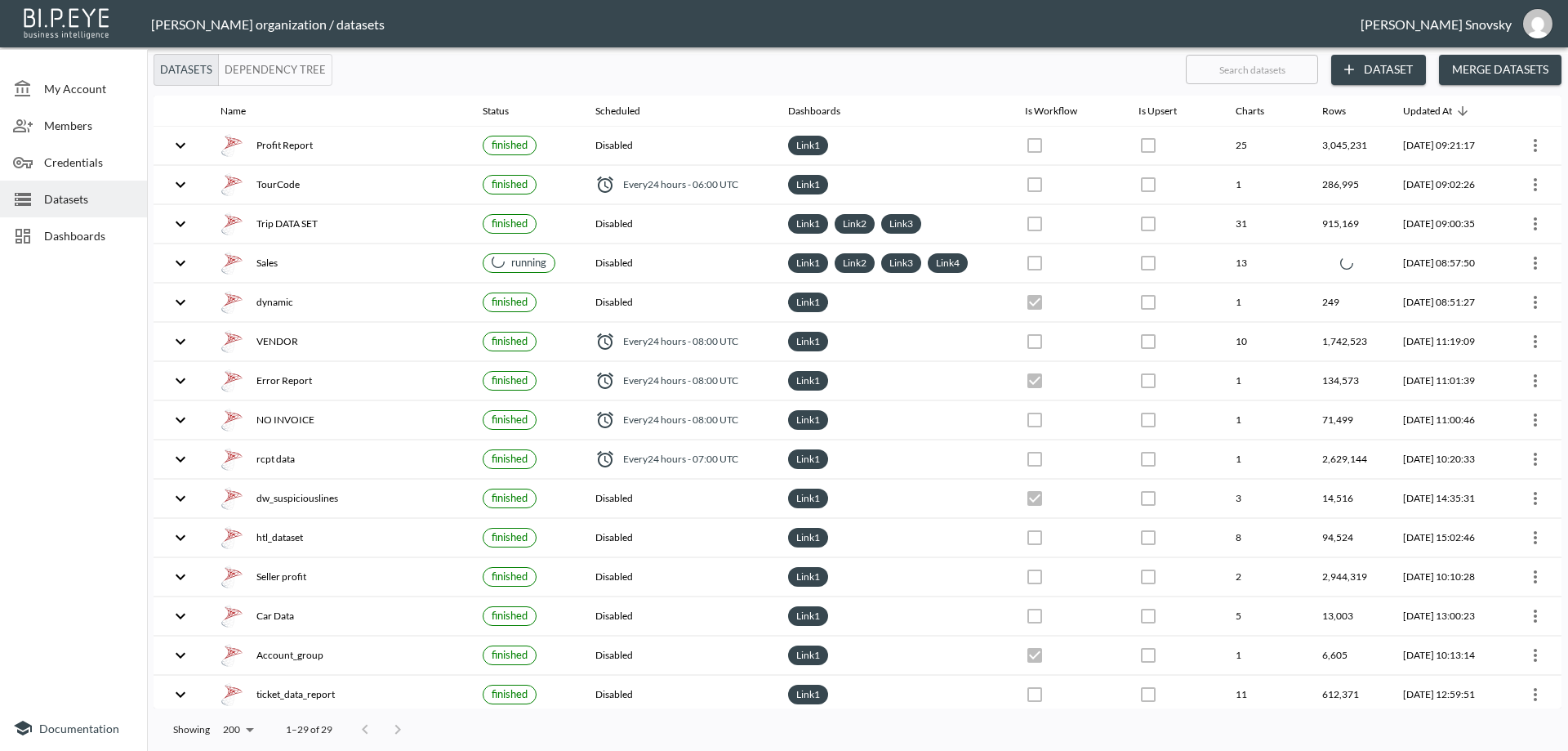
click at [31, 307] on div at bounding box center [73, 483] width 147 height 444
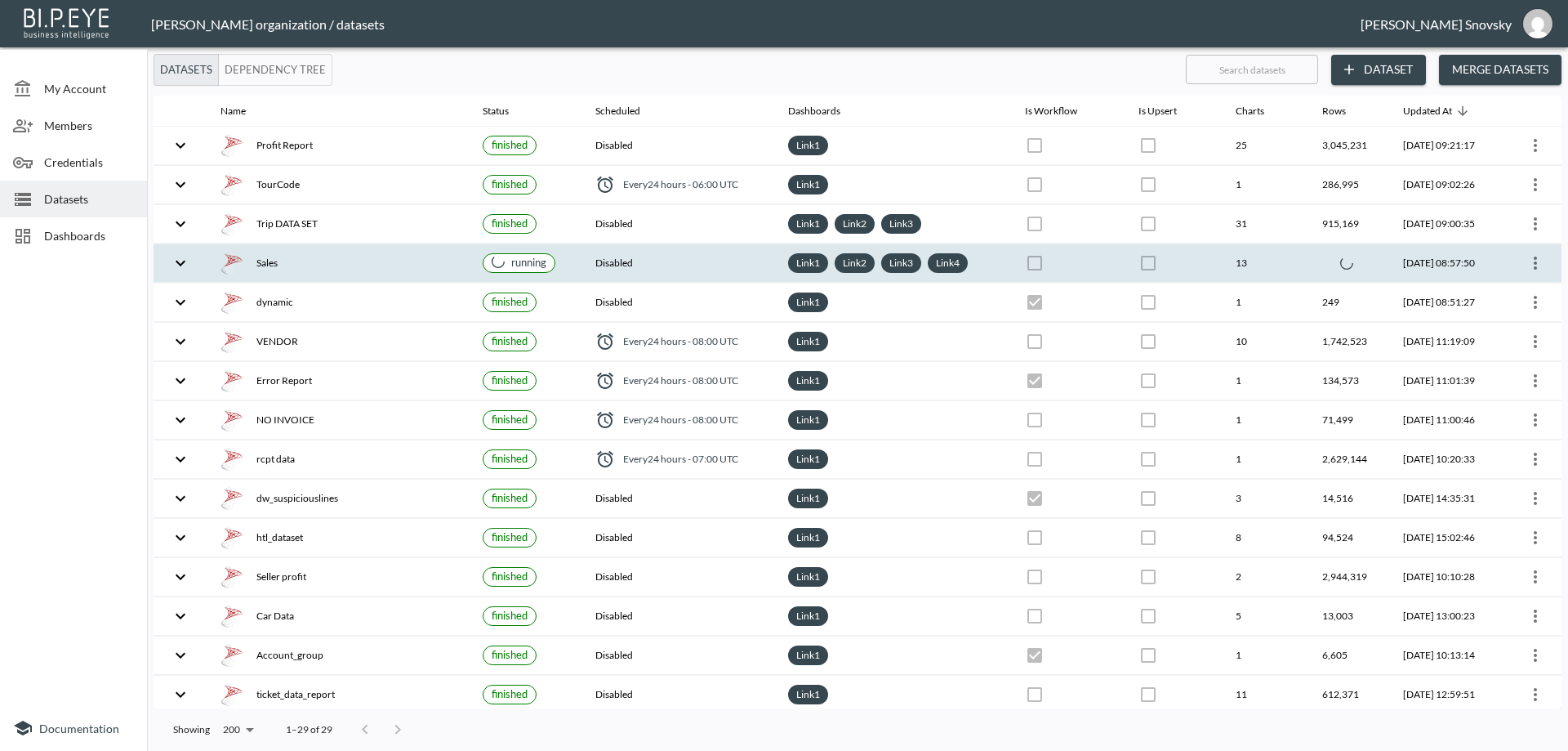
click at [403, 257] on div "Sales" at bounding box center [339, 263] width 236 height 23
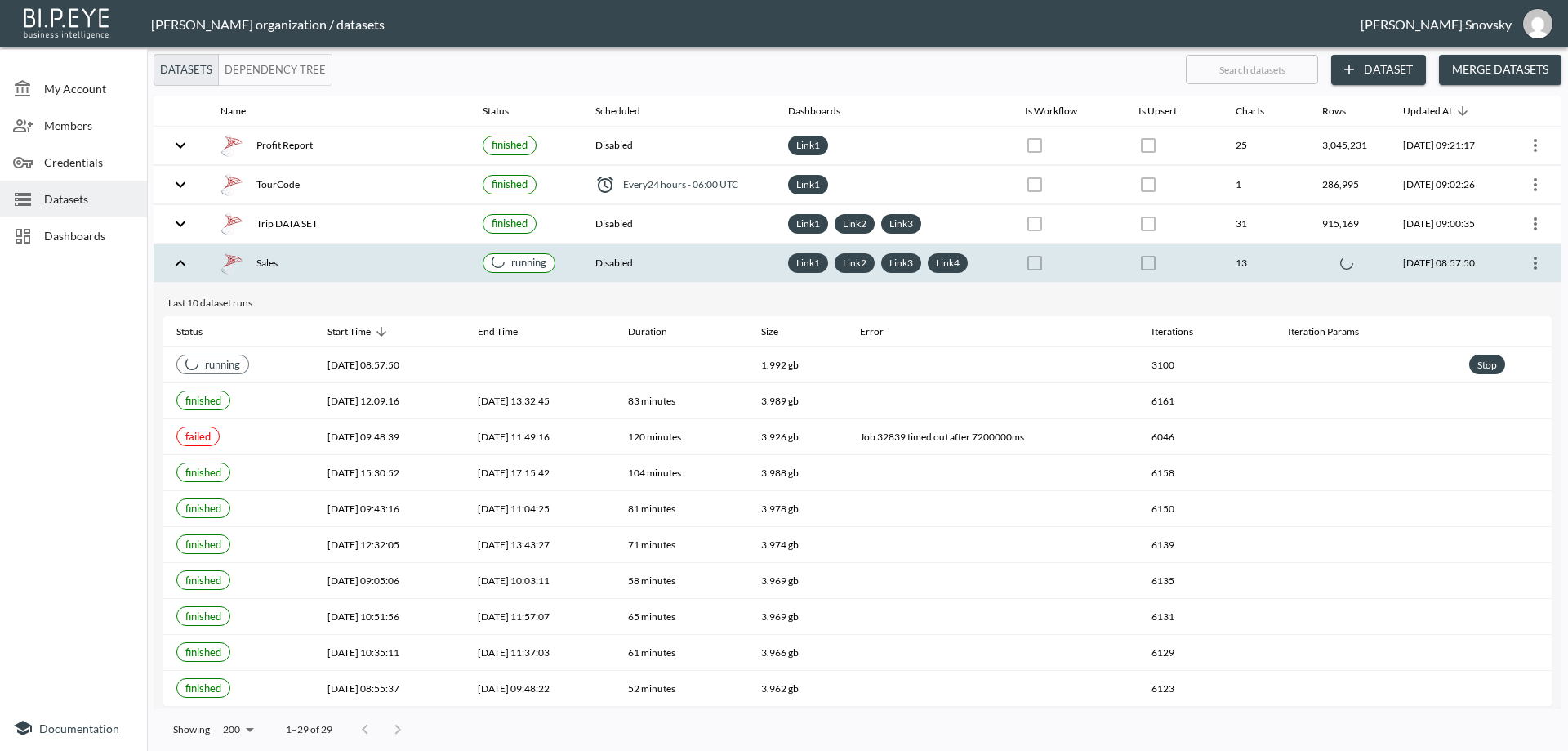
click at [403, 257] on div "Sales" at bounding box center [339, 263] width 236 height 23
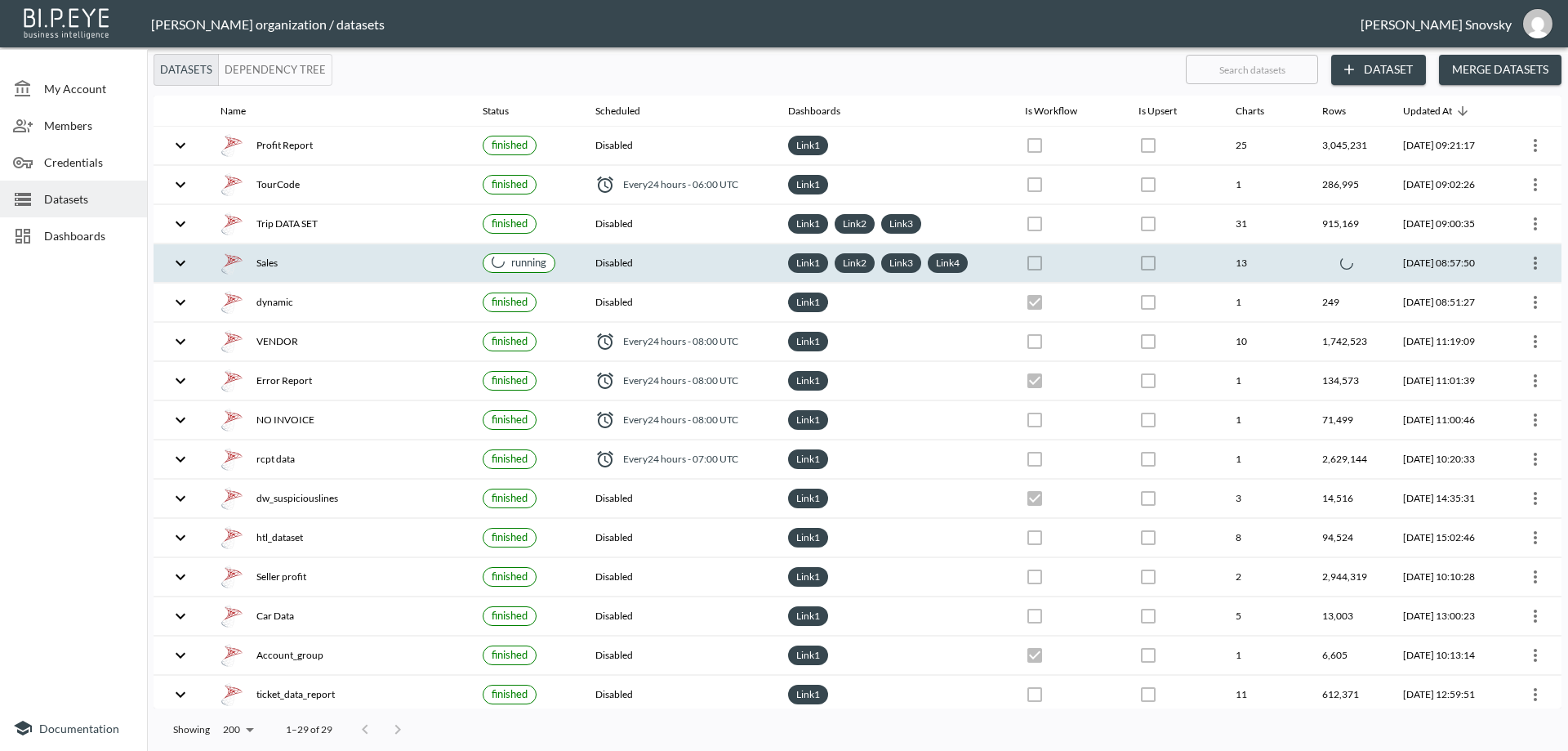
click at [302, 263] on div "Sales" at bounding box center [339, 263] width 236 height 23
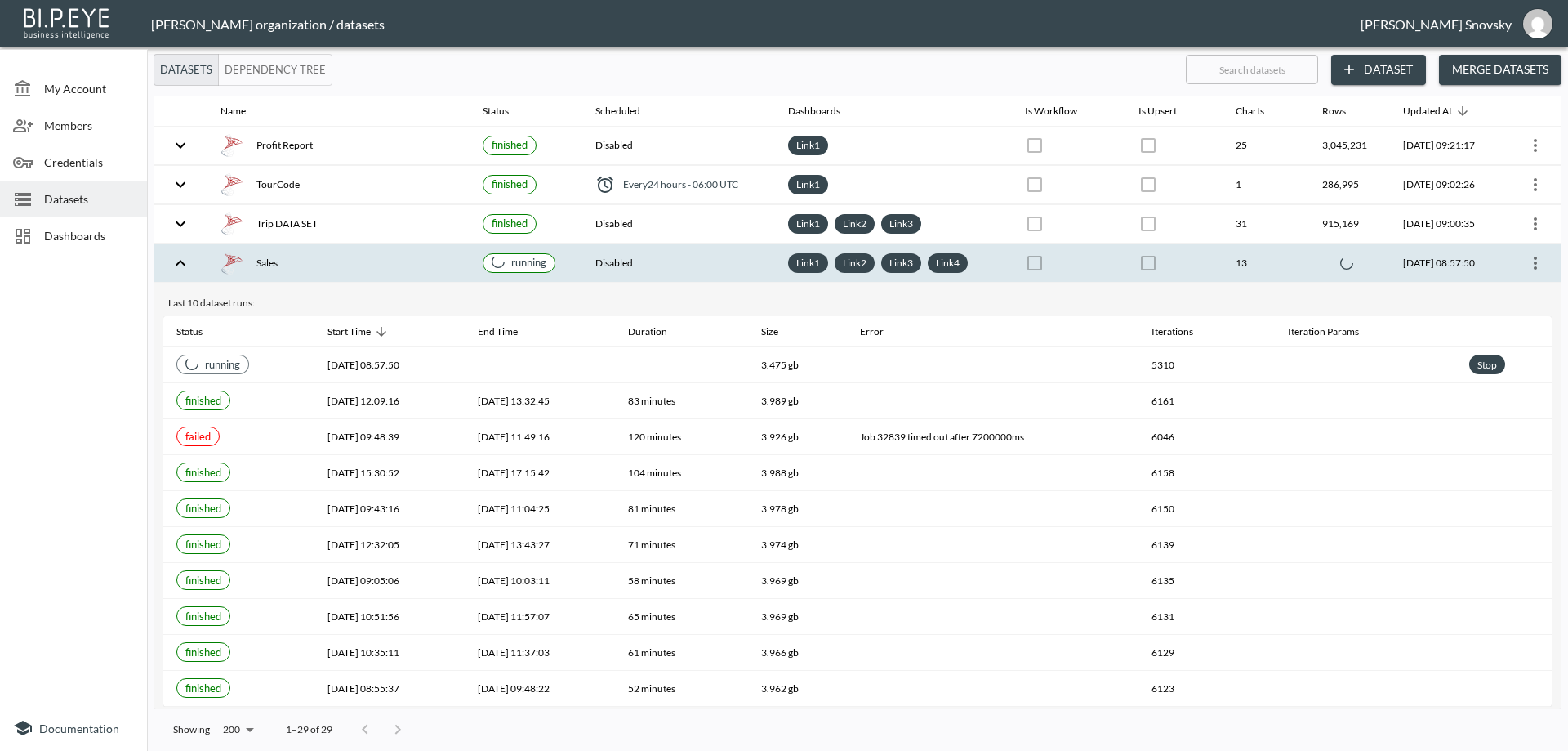
click at [303, 263] on div "Sales" at bounding box center [339, 263] width 236 height 23
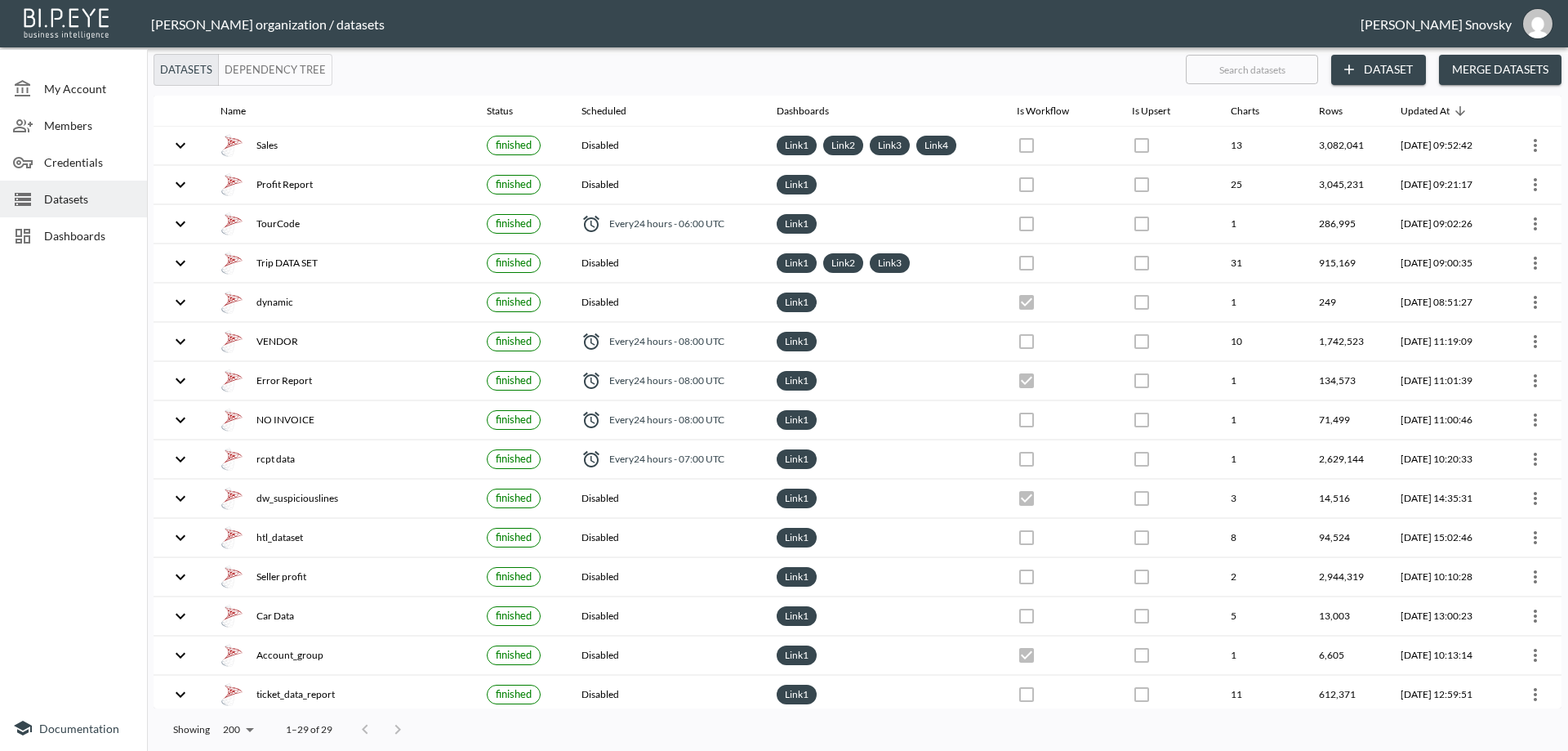
click at [95, 455] on div at bounding box center [73, 483] width 147 height 444
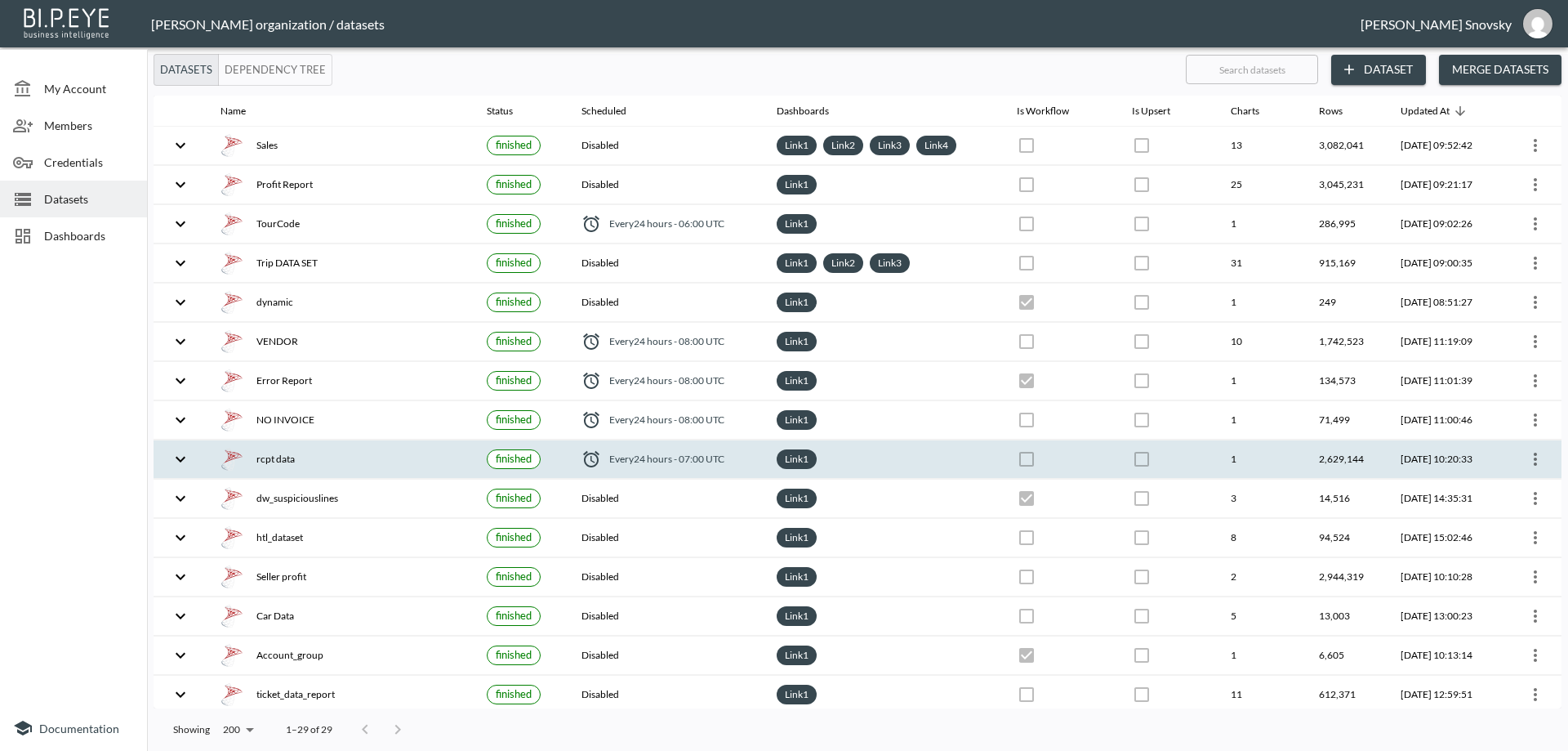
click at [1529, 466] on icon "more" at bounding box center [1535, 459] width 20 height 20
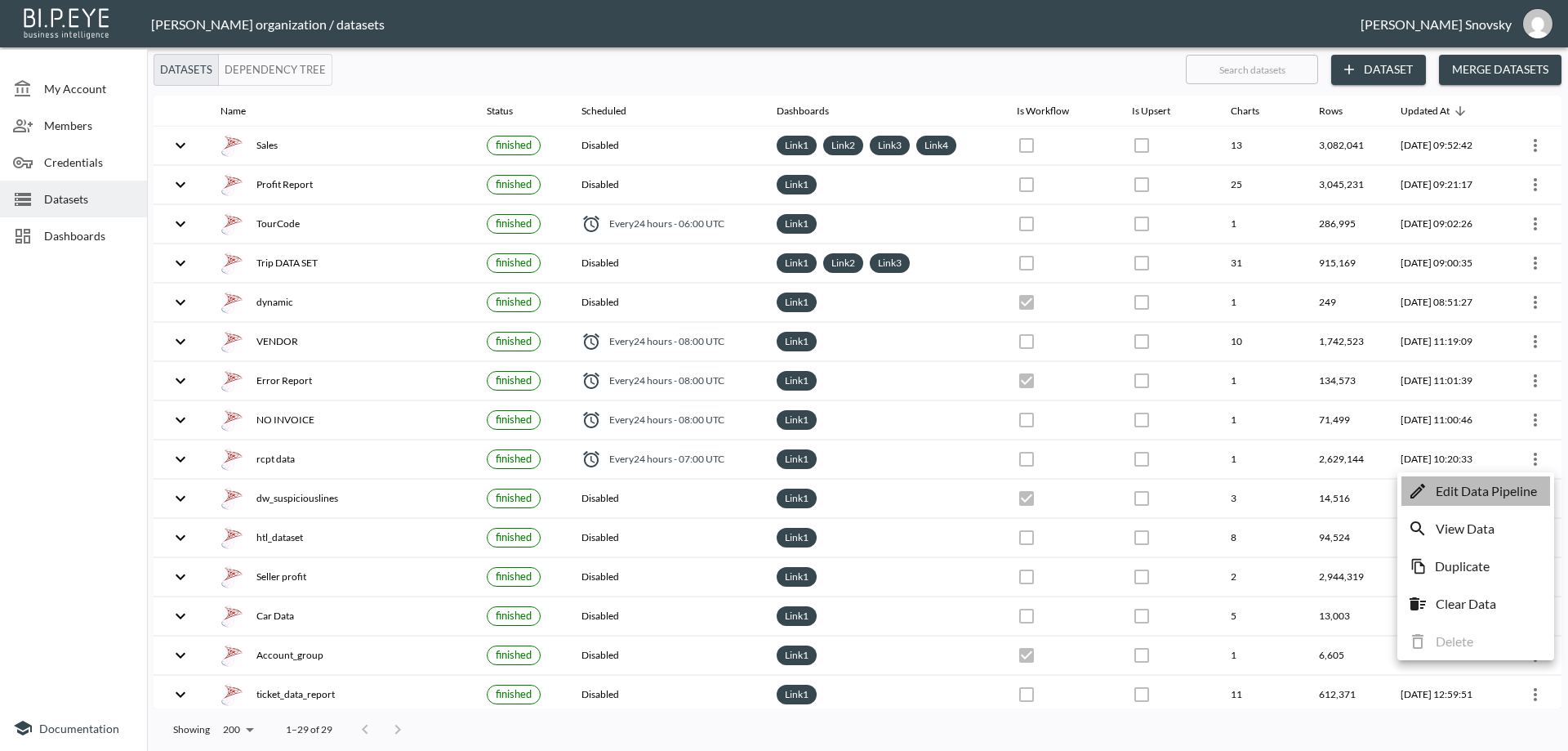
click at [1500, 488] on p "Edit Data Pipeline" at bounding box center [1486, 490] width 101 height 20
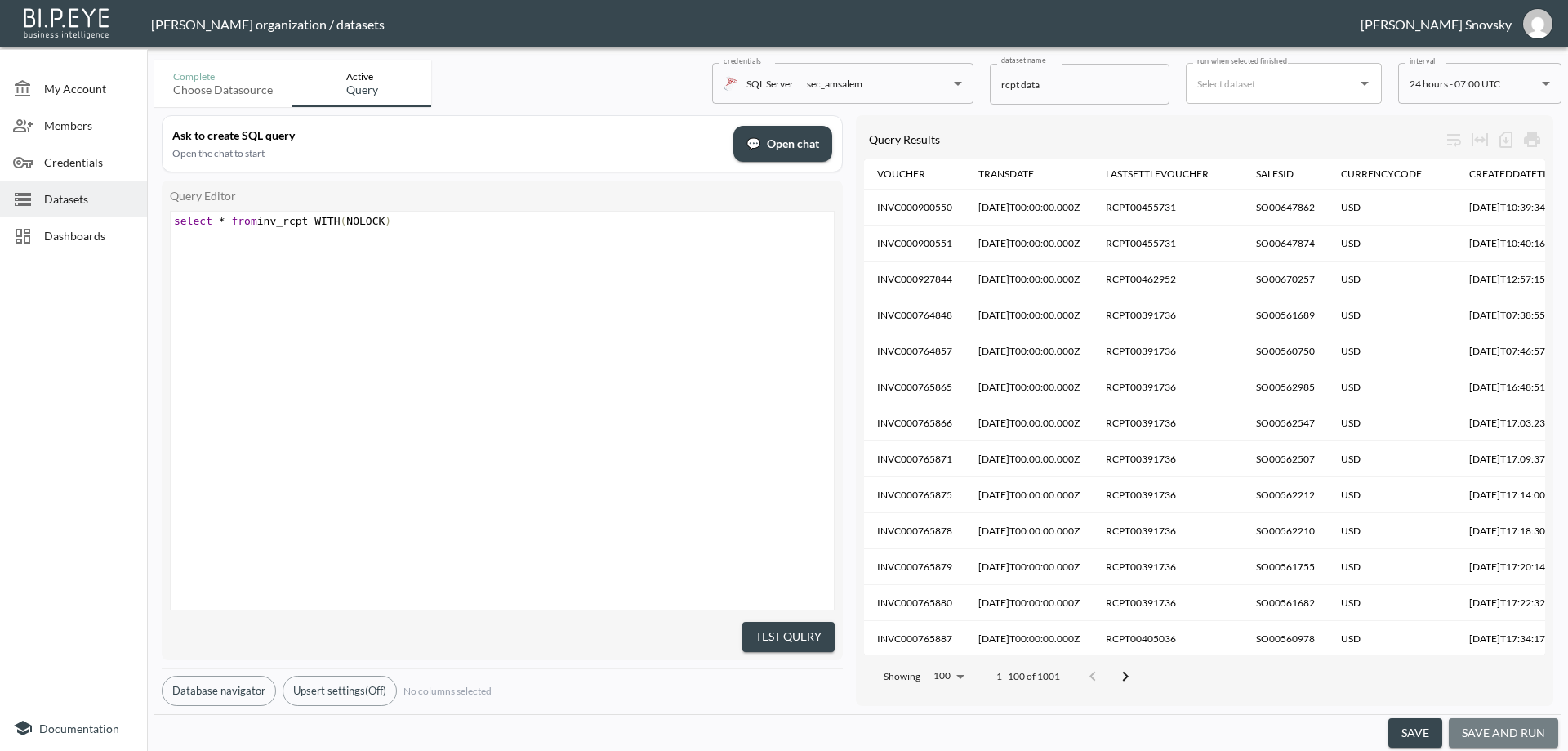
click at [1522, 733] on button "save and run" at bounding box center [1503, 733] width 110 height 31
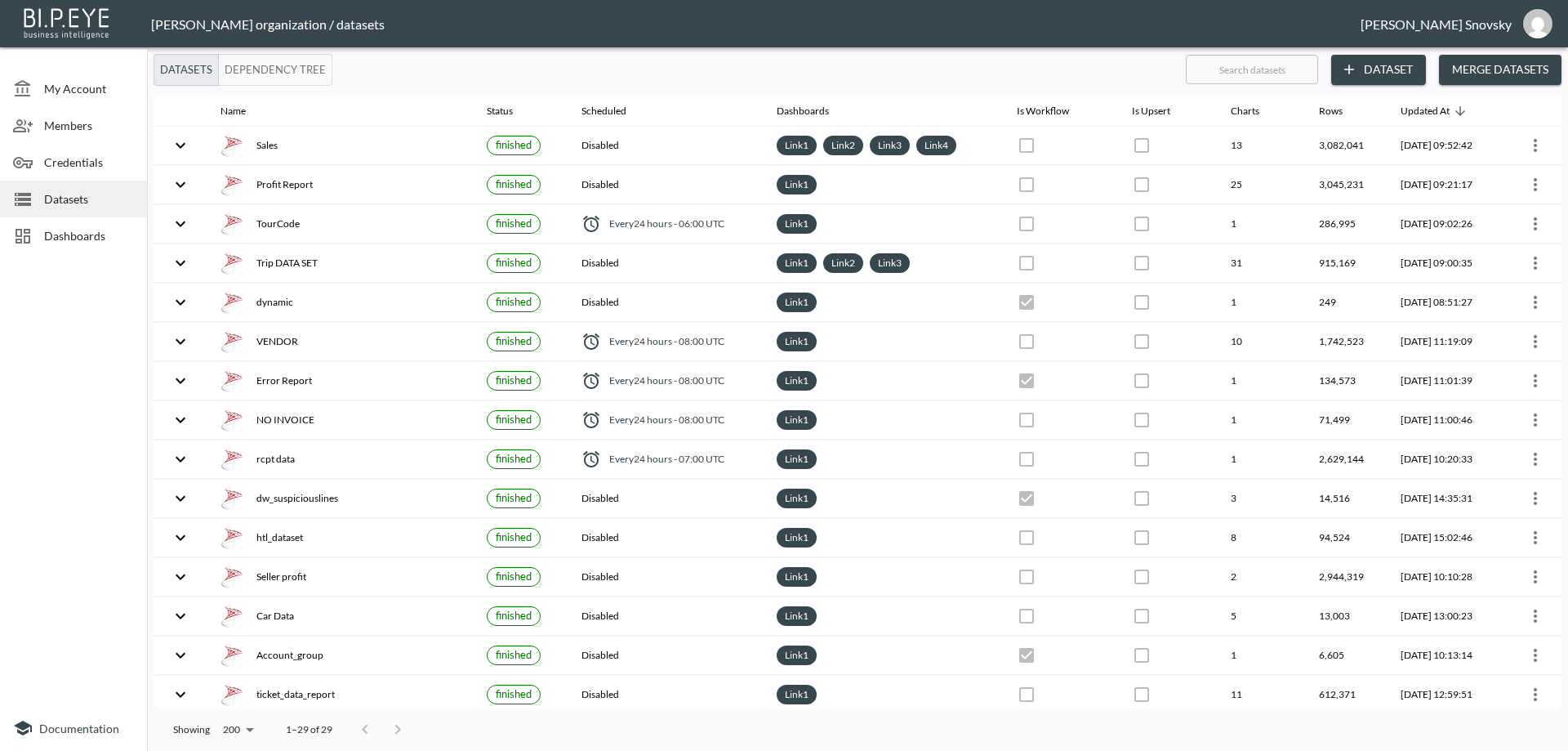
checkbox input "false"
checkbox input "true"
checkbox input "false"
checkbox input "true"
